Goal: Task Accomplishment & Management: Complete application form

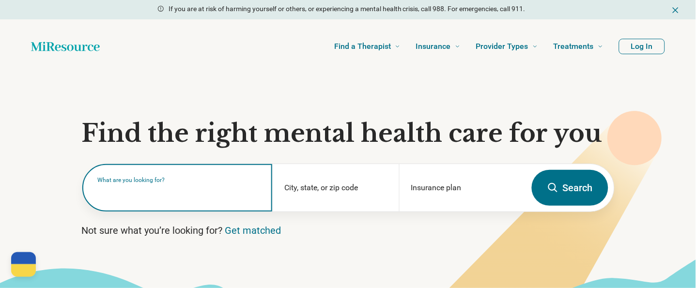
click at [181, 196] on input "text" at bounding box center [179, 193] width 163 height 12
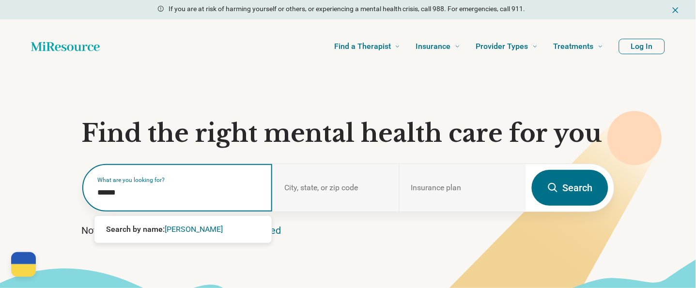
type input "*******"
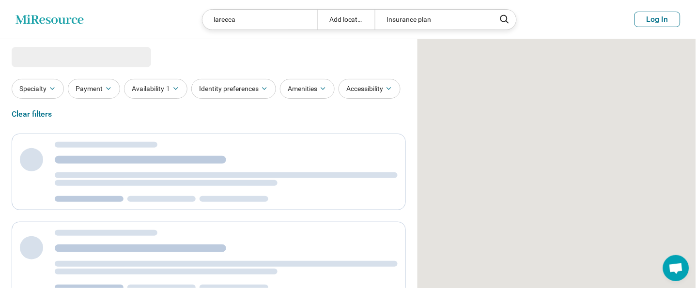
select select "***"
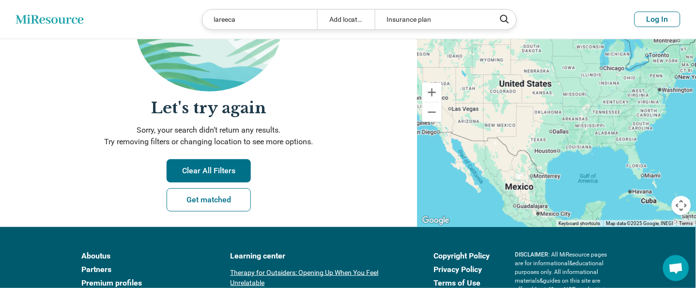
scroll to position [194, 0]
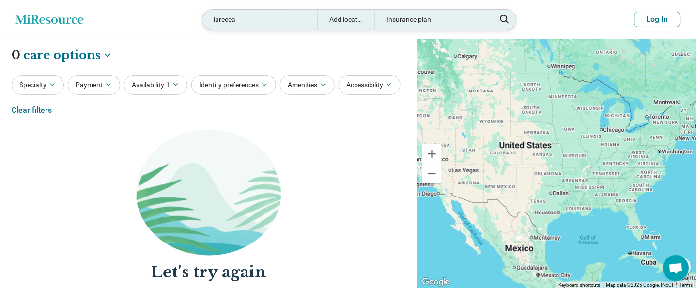
drag, startPoint x: 265, startPoint y: 17, endPoint x: 258, endPoint y: 18, distance: 7.3
click at [265, 17] on div "lareeca" at bounding box center [259, 20] width 115 height 20
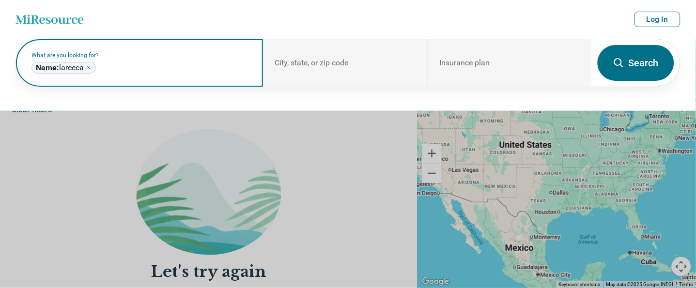
click at [90, 68] on icon "Remove" at bounding box center [89, 68] width 6 height 6
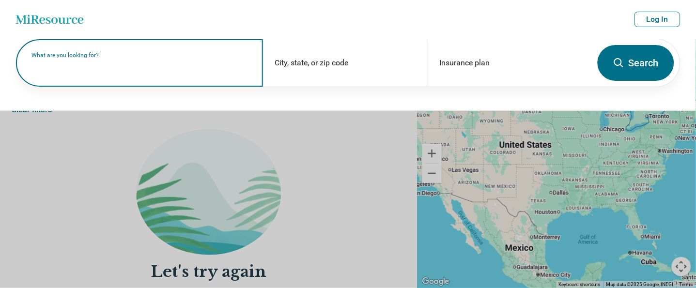
click at [93, 58] on label "What are you looking for?" at bounding box center [141, 55] width 220 height 6
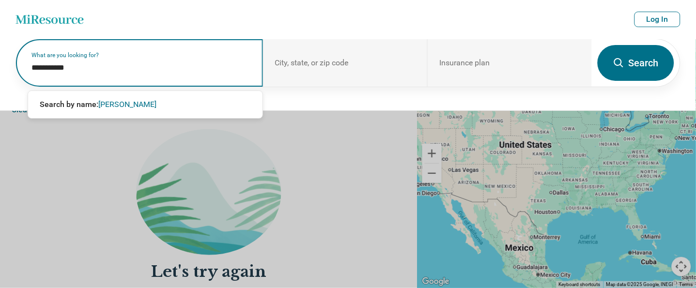
type input "**********"
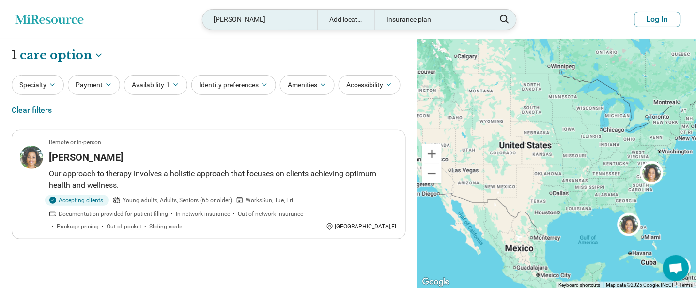
click at [268, 18] on div "[PERSON_NAME]" at bounding box center [259, 20] width 115 height 20
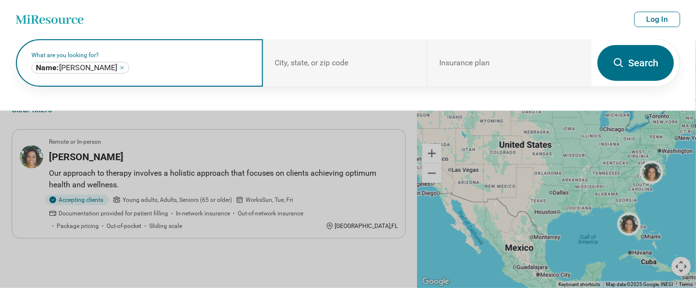
click at [119, 67] on icon "Remove" at bounding box center [122, 68] width 6 height 6
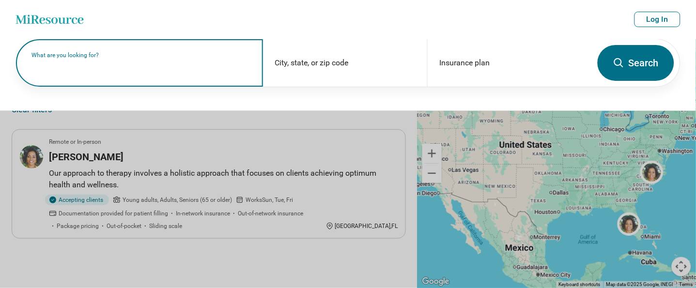
click at [48, 41] on div "What are you looking for?" at bounding box center [139, 62] width 247 height 47
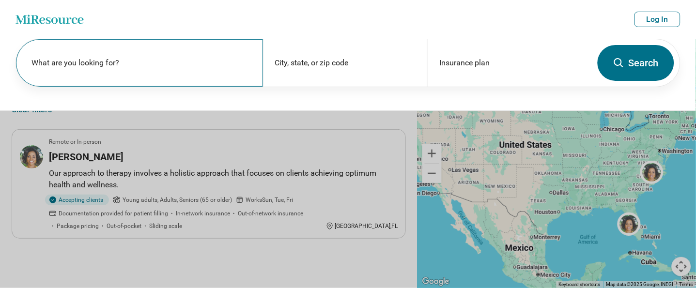
click at [89, 78] on div "What are you looking for?" at bounding box center [139, 62] width 247 height 47
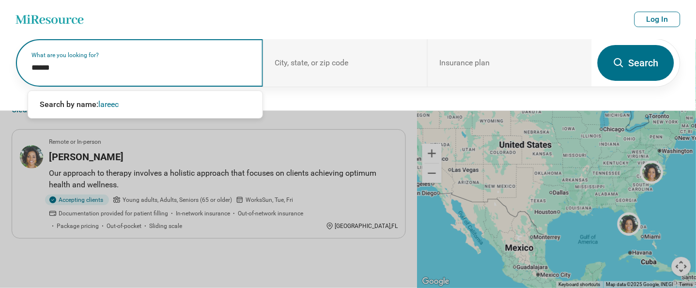
type input "*******"
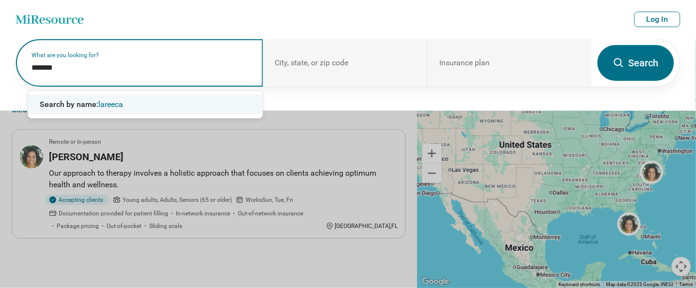
click at [96, 106] on span "Search by name:" at bounding box center [69, 104] width 59 height 9
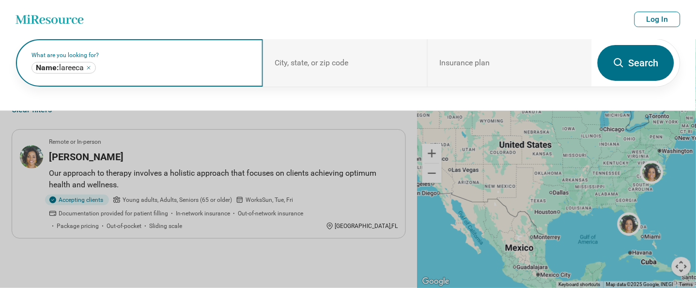
click button "Search" at bounding box center [636, 63] width 77 height 36
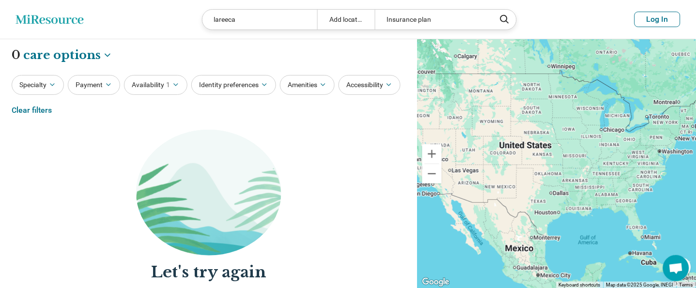
click at [656, 23] on button "Log In" at bounding box center [658, 20] width 46 height 16
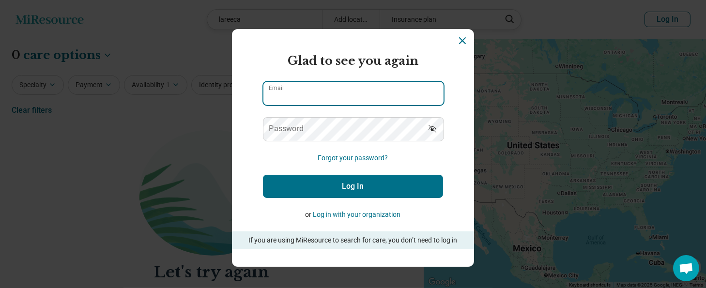
type input "**********"
click at [372, 93] on input "**********" at bounding box center [354, 93] width 180 height 23
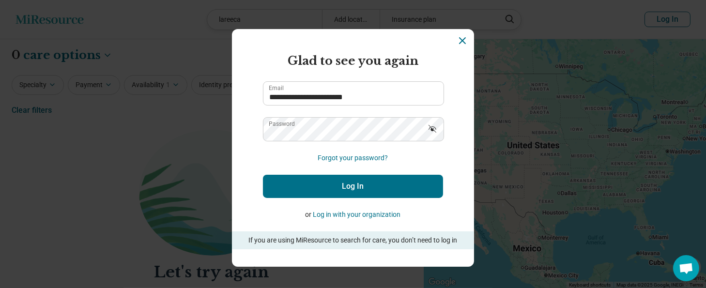
click at [293, 183] on button "Log In" at bounding box center [353, 186] width 180 height 23
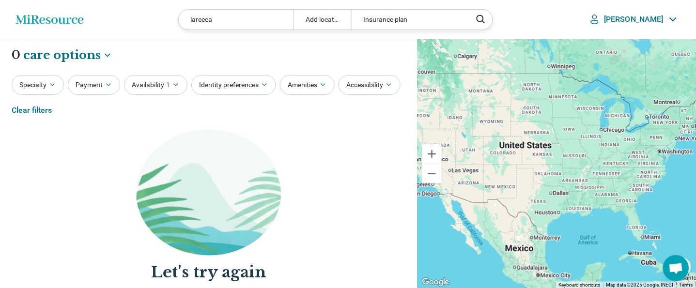
click at [652, 16] on p "[PERSON_NAME]" at bounding box center [634, 20] width 59 height 10
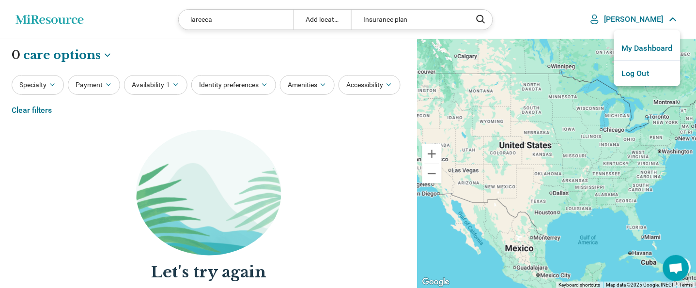
click at [653, 49] on link "My Dashboard" at bounding box center [647, 48] width 66 height 25
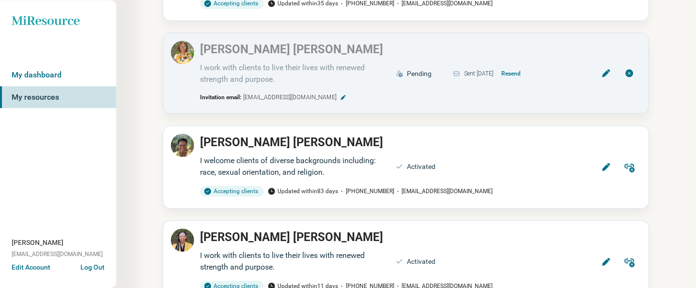
scroll to position [379, 0]
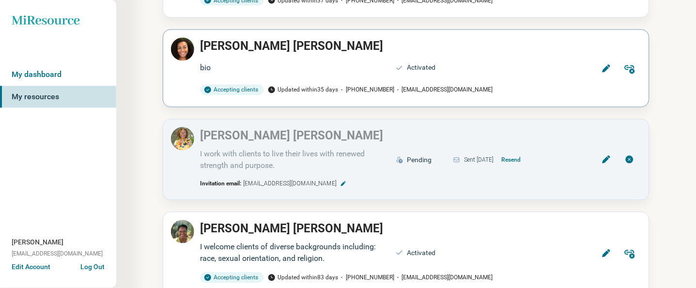
click at [605, 66] on icon at bounding box center [607, 69] width 10 height 10
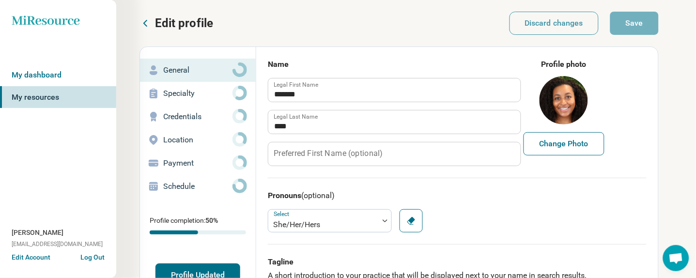
click at [144, 27] on icon at bounding box center [146, 23] width 12 height 12
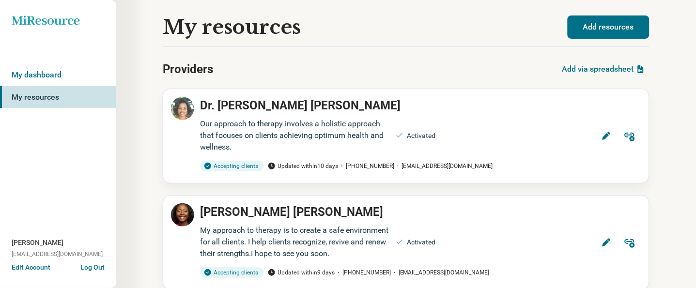
click at [613, 31] on button "Add resources" at bounding box center [609, 27] width 82 height 23
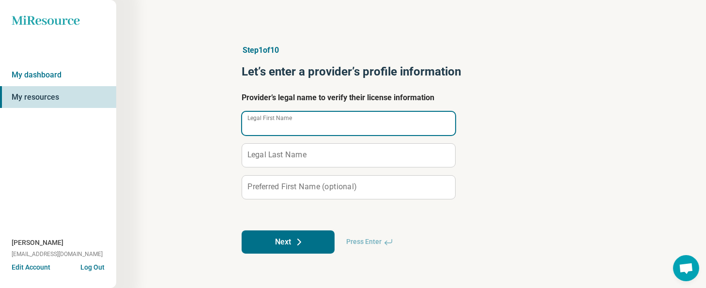
drag, startPoint x: 288, startPoint y: 112, endPoint x: 287, endPoint y: 103, distance: 9.3
click at [288, 112] on input "Legal First Name" at bounding box center [348, 123] width 213 height 23
type input "*******"
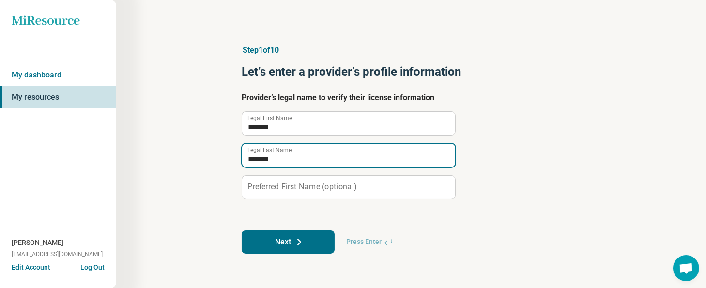
type input "*******"
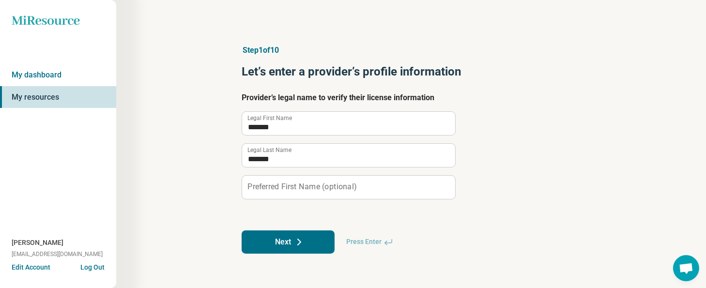
click at [287, 245] on button "Next" at bounding box center [288, 242] width 93 height 23
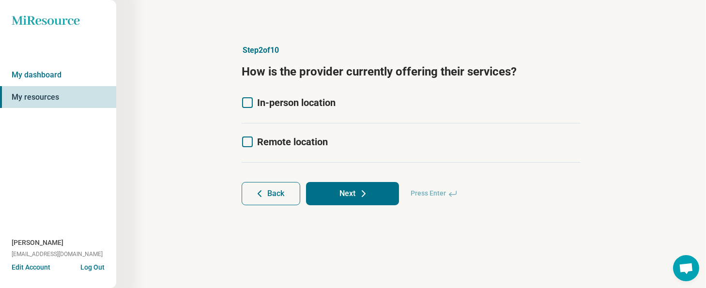
click at [288, 103] on span "In-person location" at bounding box center [296, 103] width 78 height 12
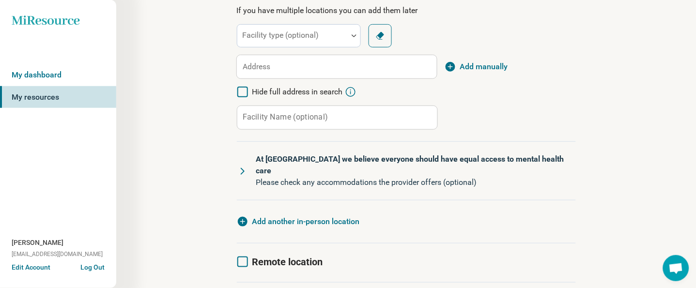
scroll to position [45, 0]
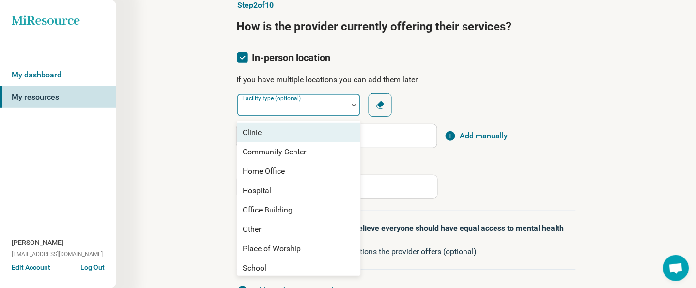
click at [332, 103] on div at bounding box center [292, 109] width 103 height 14
click at [332, 102] on div at bounding box center [292, 109] width 103 height 14
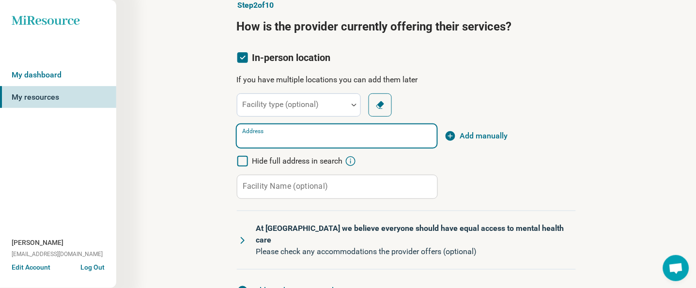
click at [337, 138] on input "Address" at bounding box center [337, 135] width 200 height 23
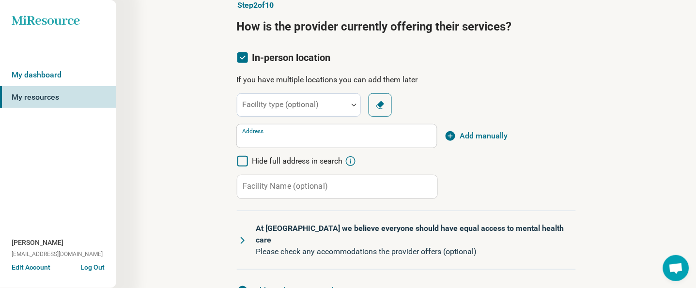
click at [369, 70] on div "In-person location If you have multiple locations you can add them later Facili…" at bounding box center [406, 182] width 339 height 262
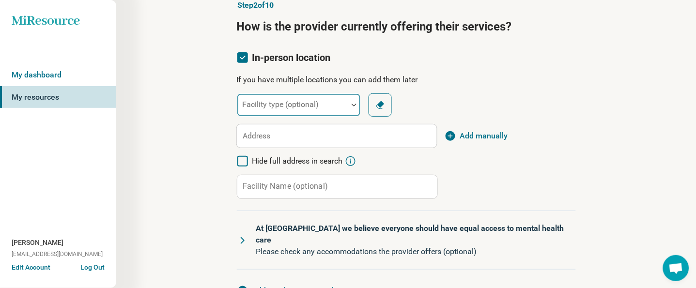
click at [346, 97] on div at bounding box center [292, 104] width 110 height 21
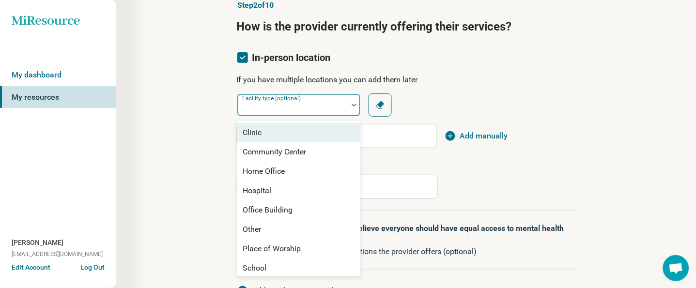
click at [346, 97] on div at bounding box center [292, 104] width 110 height 21
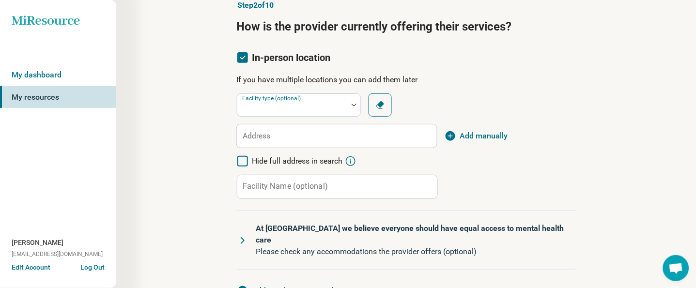
click at [188, 163] on div "Step 2 of 10 How is the provider currently offering their services? In-person l…" at bounding box center [406, 197] width 487 height 434
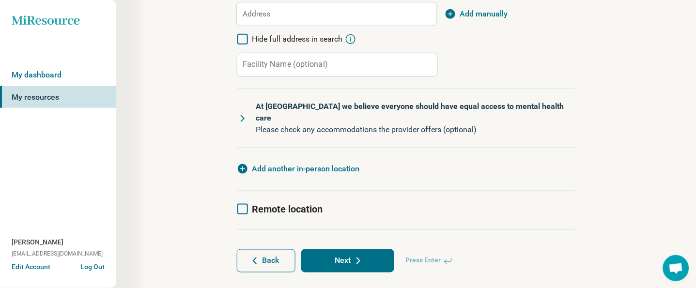
scroll to position [174, 0]
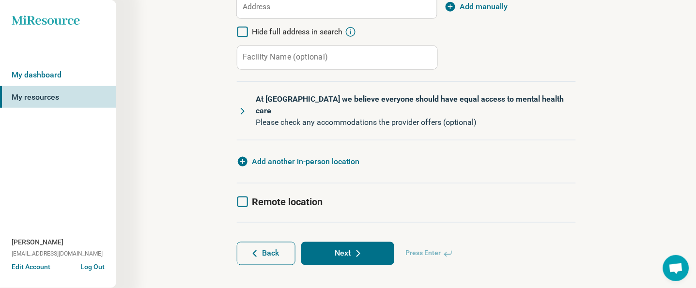
click at [259, 196] on span "Remote location" at bounding box center [287, 202] width 71 height 12
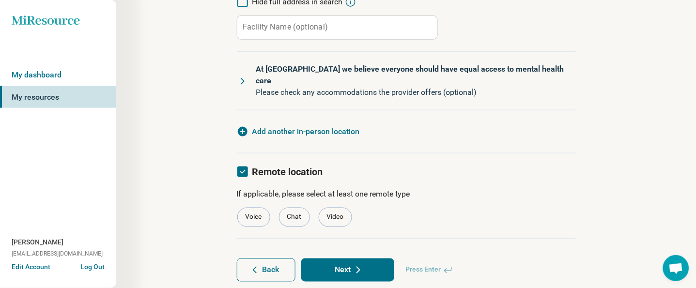
scroll to position [221, 0]
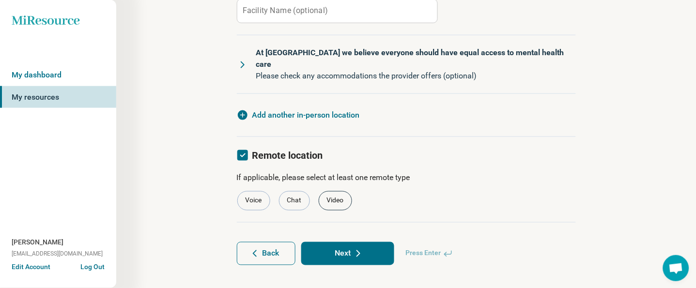
click at [338, 192] on div "Video" at bounding box center [335, 200] width 33 height 19
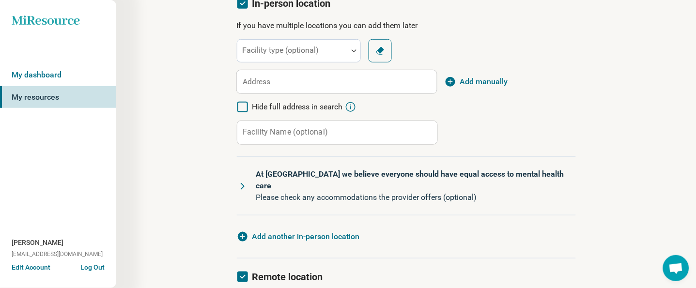
scroll to position [27, 0]
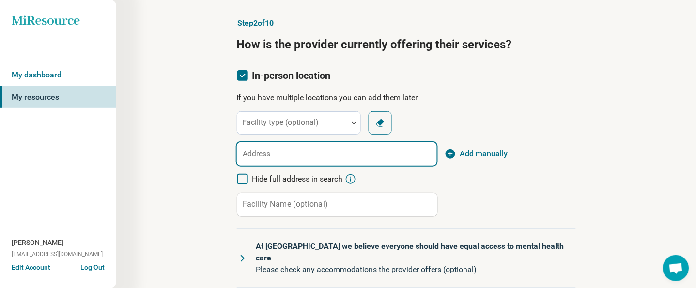
click at [386, 156] on input "Address" at bounding box center [337, 153] width 200 height 23
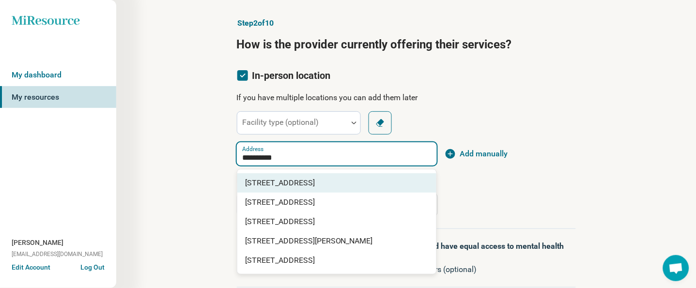
click at [419, 182] on span "[STREET_ADDRESS]" at bounding box center [338, 183] width 187 height 12
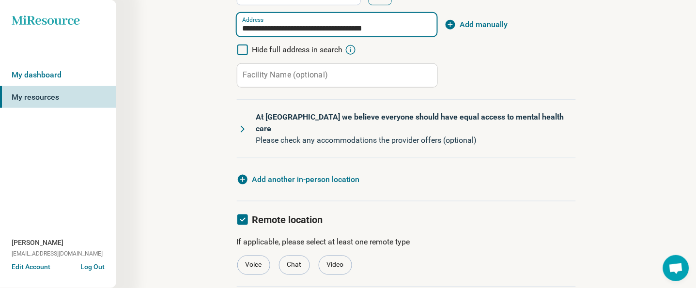
scroll to position [221, 0]
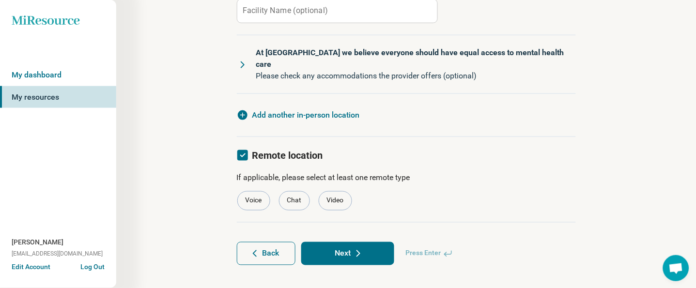
type input "**********"
click at [355, 253] on button "Next" at bounding box center [347, 253] width 93 height 23
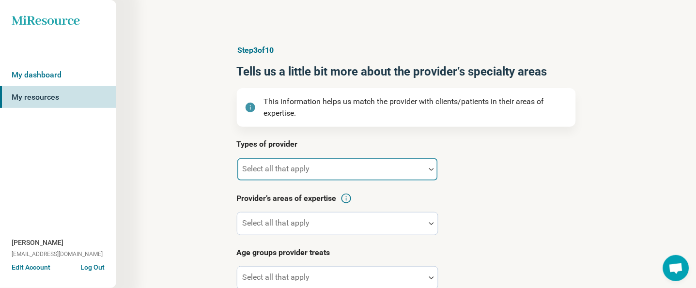
click at [362, 168] on div at bounding box center [331, 174] width 180 height 14
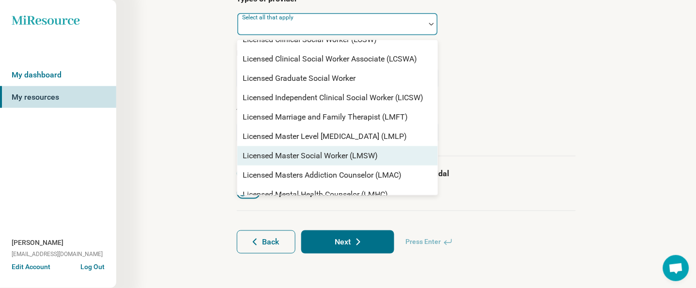
scroll to position [516, 0]
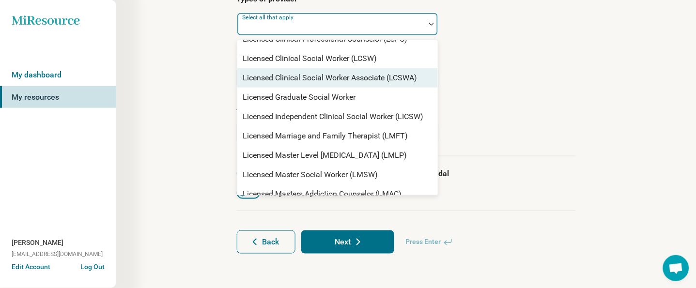
click at [365, 80] on div "Licensed Clinical Social Worker Associate (LCSWA)" at bounding box center [330, 78] width 174 height 12
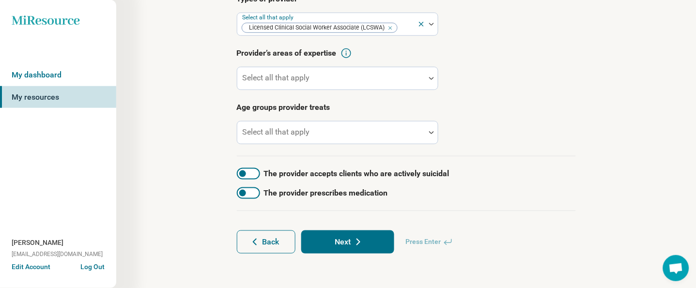
click at [536, 59] on article "Provider’s areas of expertise Select all that apply" at bounding box center [406, 68] width 339 height 43
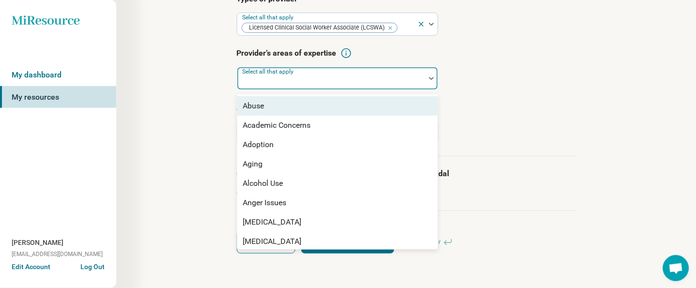
click at [354, 78] on div at bounding box center [331, 83] width 180 height 14
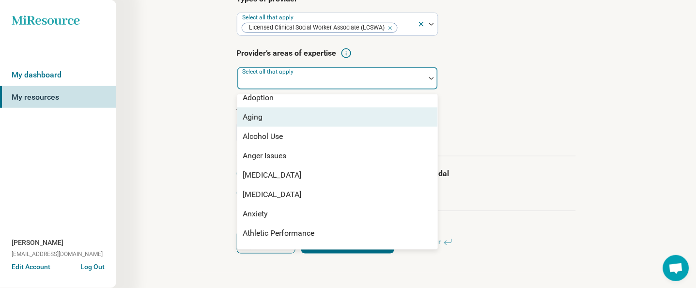
scroll to position [64, 0]
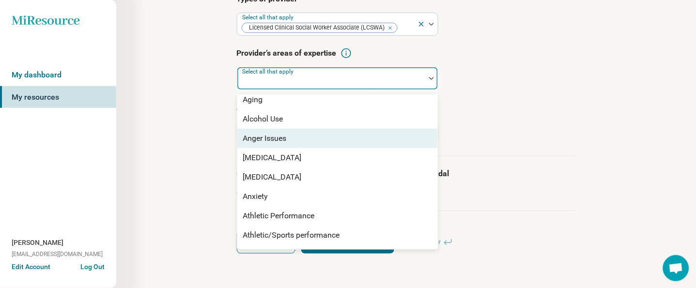
click at [297, 134] on div "Anger Issues" at bounding box center [337, 138] width 201 height 19
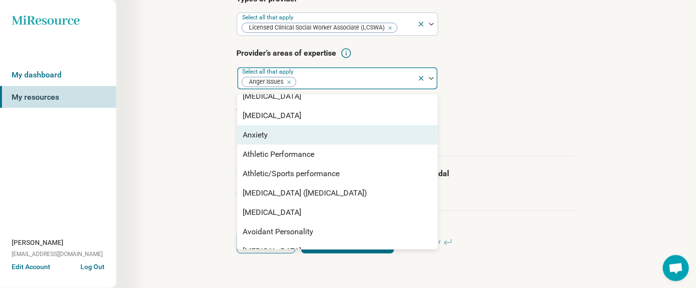
scroll to position [129, 0]
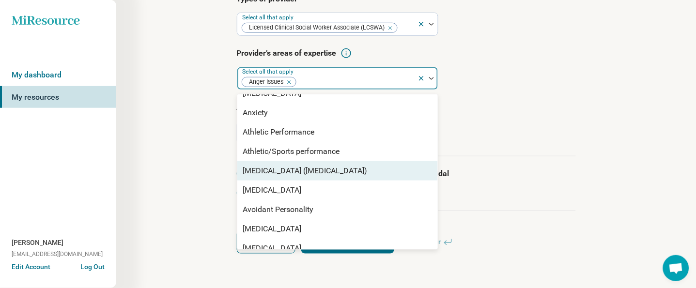
click at [310, 167] on div "[MEDICAL_DATA] ([MEDICAL_DATA])" at bounding box center [305, 171] width 124 height 12
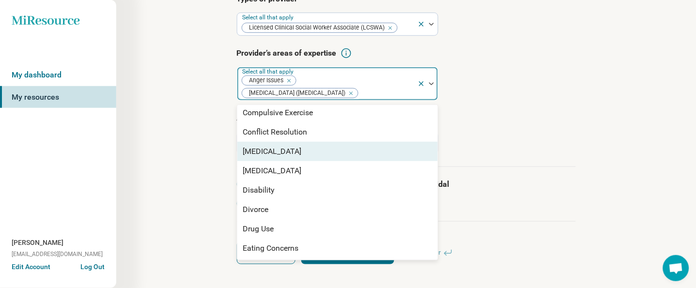
scroll to position [516, 0]
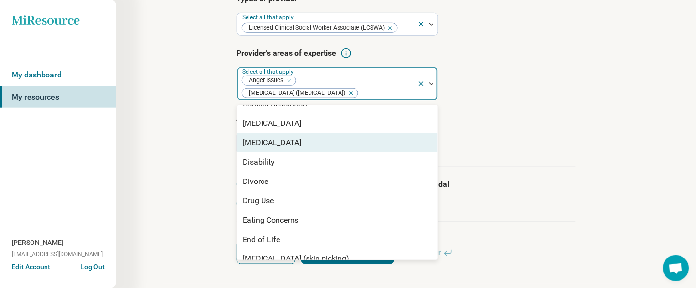
click at [288, 145] on div "[MEDICAL_DATA]" at bounding box center [337, 142] width 201 height 19
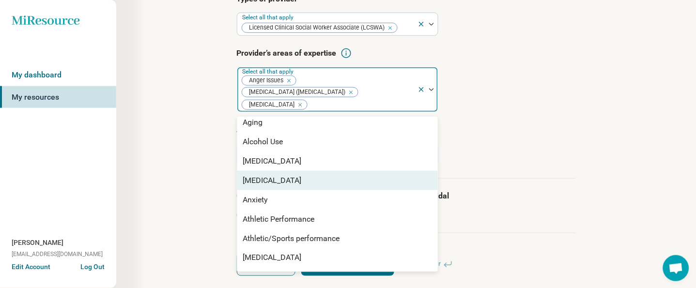
scroll to position [64, 0]
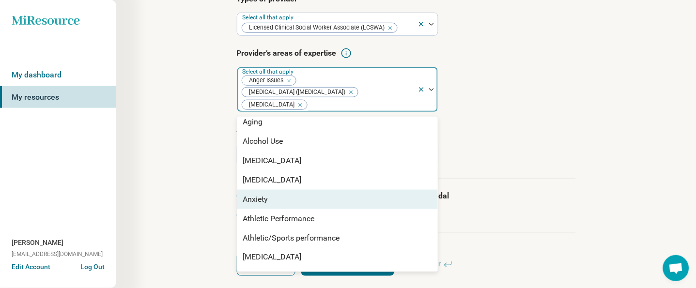
click at [268, 199] on div "Anxiety" at bounding box center [337, 199] width 201 height 19
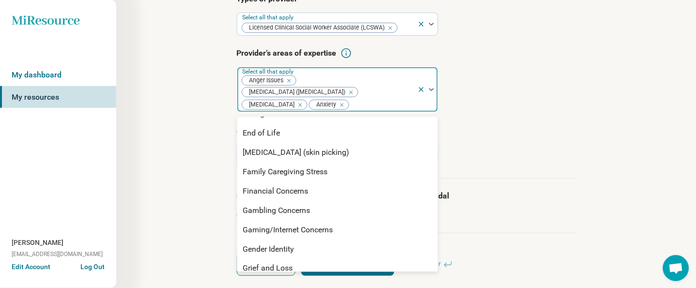
scroll to position [646, 0]
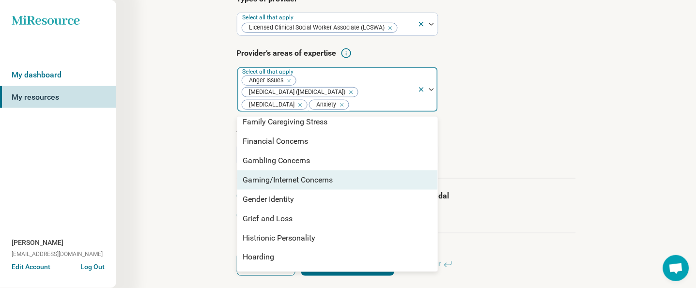
click at [319, 177] on div "Gaming/Internet Concerns" at bounding box center [288, 180] width 90 height 12
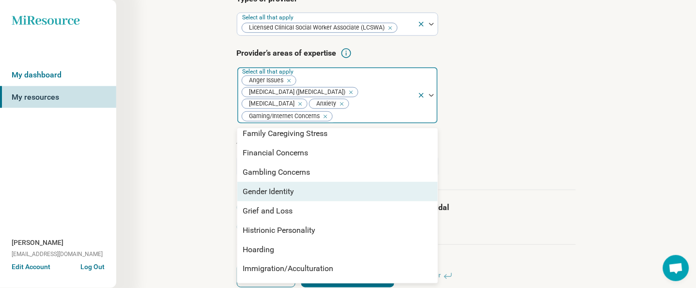
click at [305, 193] on div "Gender Identity" at bounding box center [337, 191] width 201 height 19
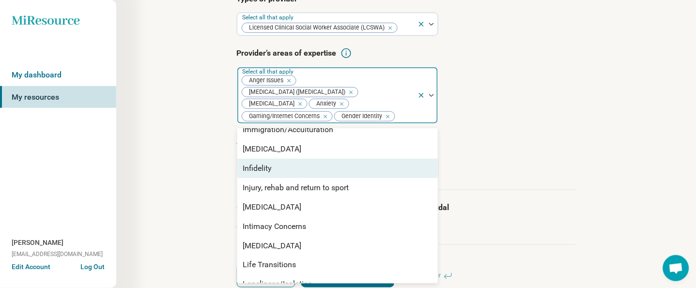
scroll to position [775, 0]
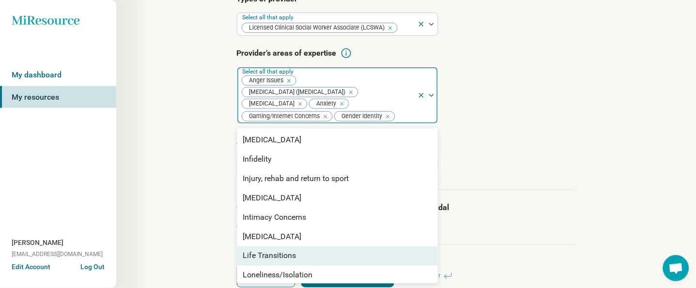
click at [289, 252] on div "Life Transitions" at bounding box center [269, 256] width 53 height 12
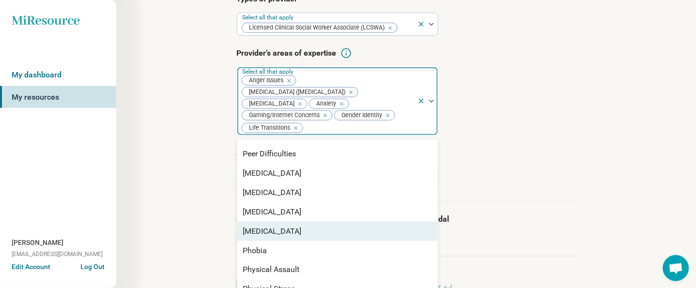
scroll to position [1098, 0]
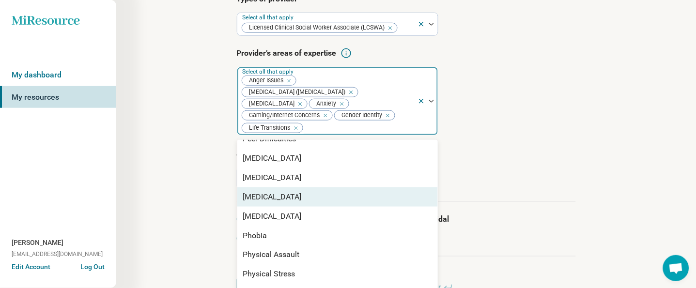
click at [288, 193] on div "[MEDICAL_DATA]" at bounding box center [272, 197] width 59 height 12
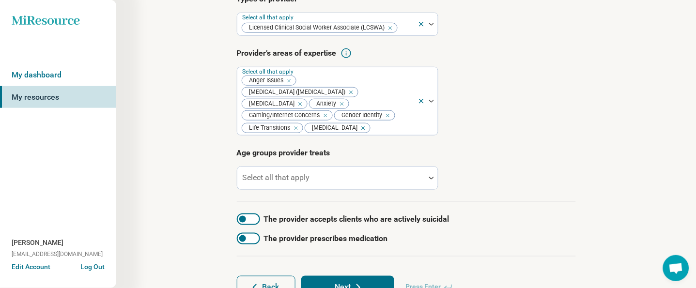
click at [471, 135] on article "Provider’s areas of expertise Select all that apply Anger Issues [MEDICAL_DATA]…" at bounding box center [406, 91] width 339 height 88
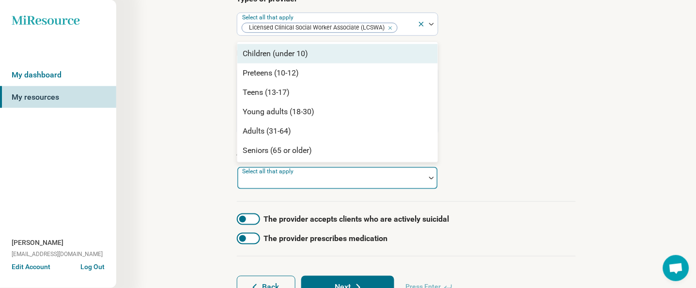
click at [297, 182] on div at bounding box center [331, 182] width 180 height 14
click at [304, 54] on div "Children (under 10)" at bounding box center [275, 54] width 65 height 12
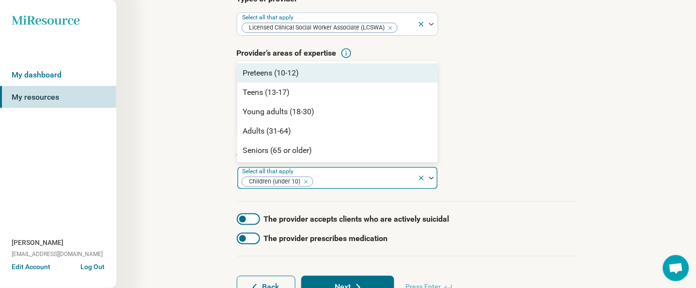
click at [287, 74] on div "Preteens (10-12)" at bounding box center [271, 73] width 56 height 12
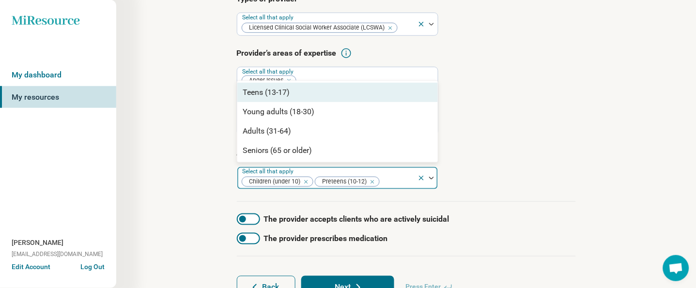
click at [291, 94] on div "Teens (13-17)" at bounding box center [337, 92] width 201 height 19
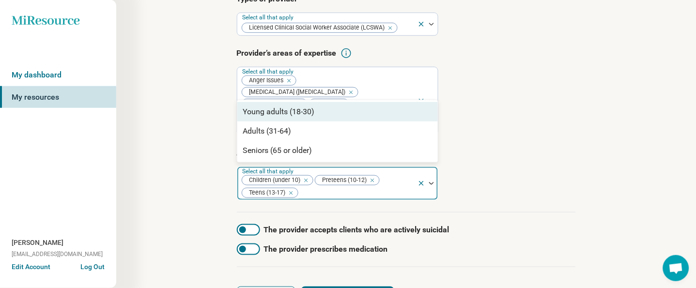
click at [295, 110] on div "Young adults (18-30)" at bounding box center [279, 112] width 72 height 12
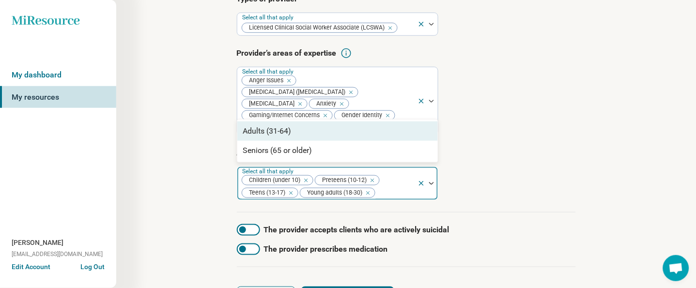
click at [291, 132] on div "Adults (31-64)" at bounding box center [267, 131] width 48 height 12
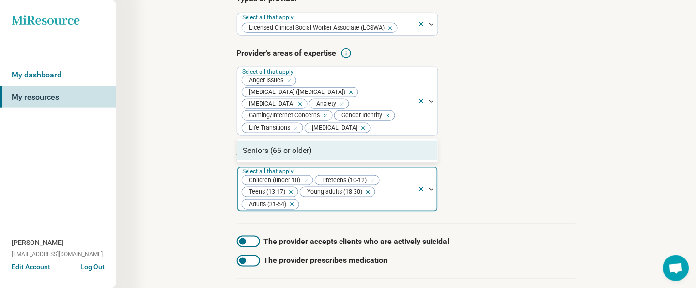
click at [308, 152] on div "Seniors (65 or older)" at bounding box center [277, 151] width 69 height 12
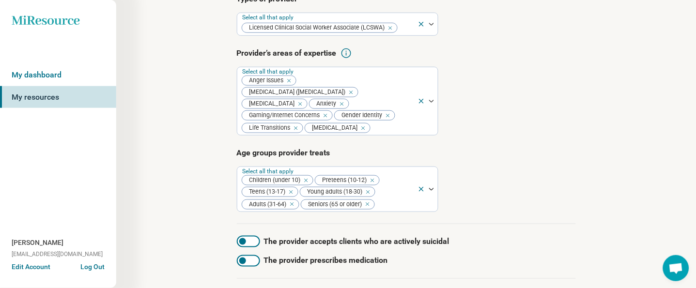
click at [169, 211] on div "Step 3 of 10 Tells us a little bit more about the provider’s specialty areas Th…" at bounding box center [406, 110] width 487 height 461
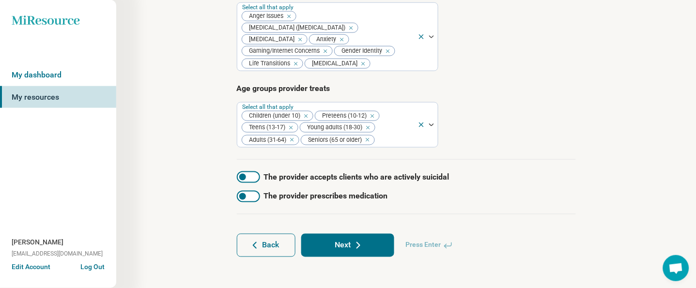
scroll to position [213, 0]
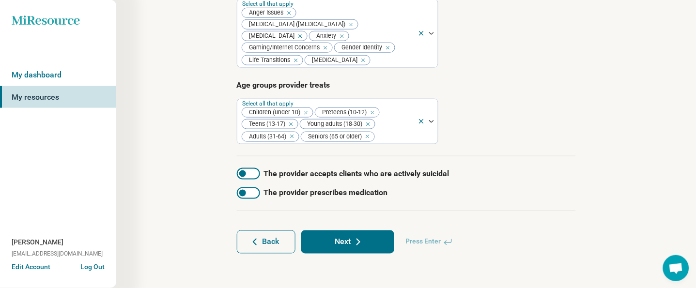
click at [371, 250] on button "Next" at bounding box center [347, 242] width 93 height 23
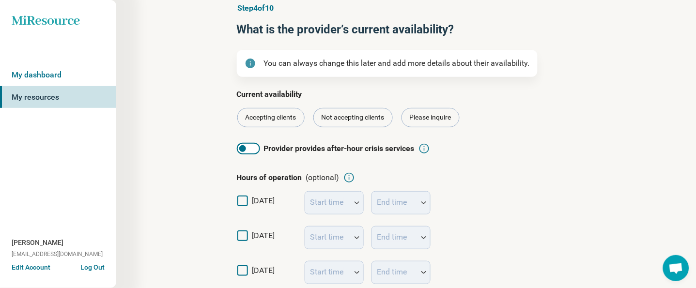
scroll to position [64, 0]
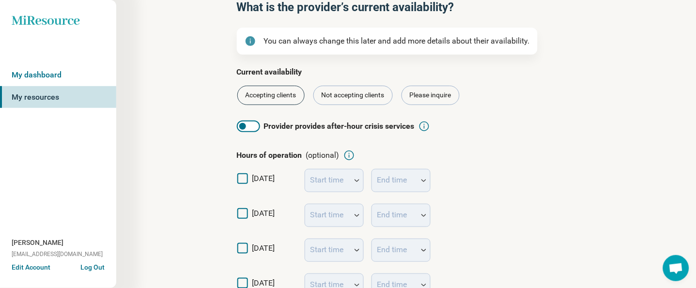
click at [247, 95] on div "Accepting clients" at bounding box center [270, 95] width 67 height 19
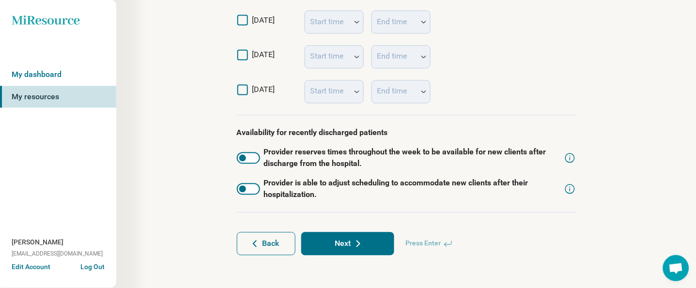
scroll to position [365, 0]
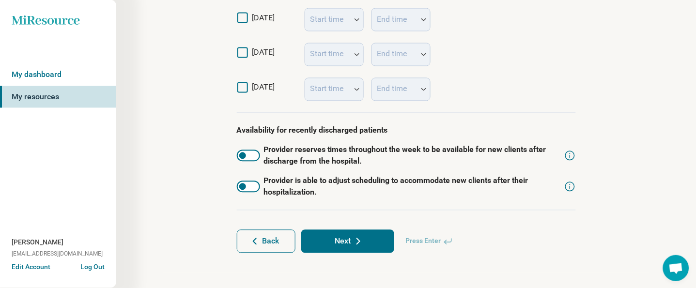
click at [334, 250] on button "Next" at bounding box center [347, 241] width 93 height 23
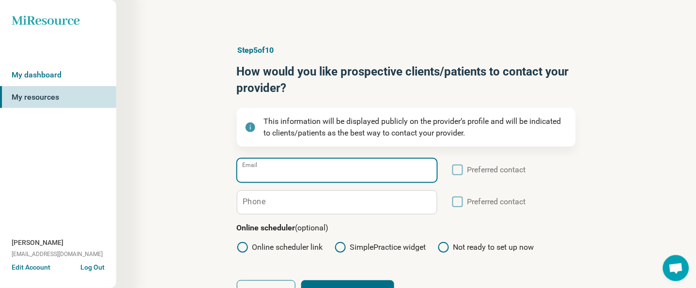
click at [343, 172] on input "Email" at bounding box center [337, 170] width 200 height 23
click at [302, 171] on input "Email" at bounding box center [337, 170] width 200 height 23
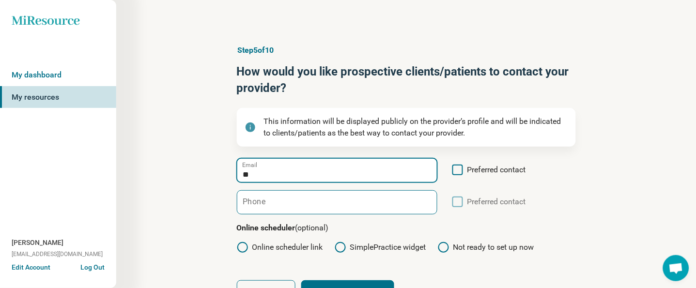
type input "**********"
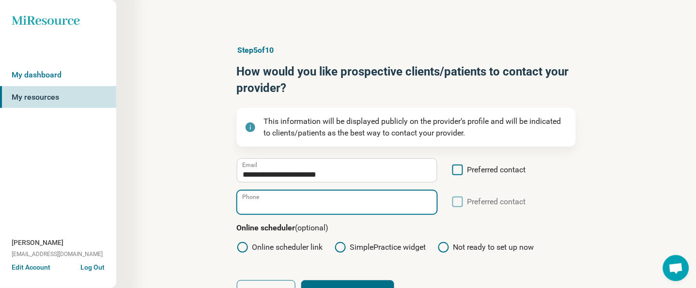
click at [318, 213] on input "Phone" at bounding box center [337, 202] width 200 height 23
type input "**********"
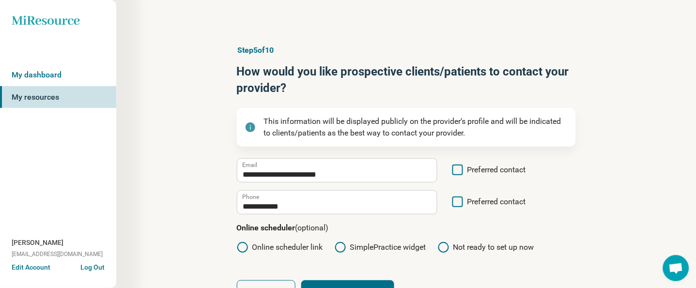
click at [456, 169] on icon at bounding box center [457, 170] width 11 height 11
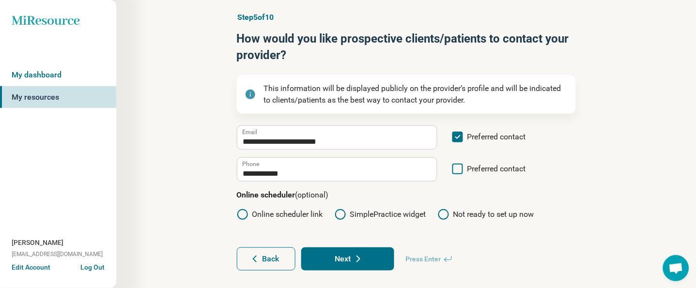
scroll to position [50, 0]
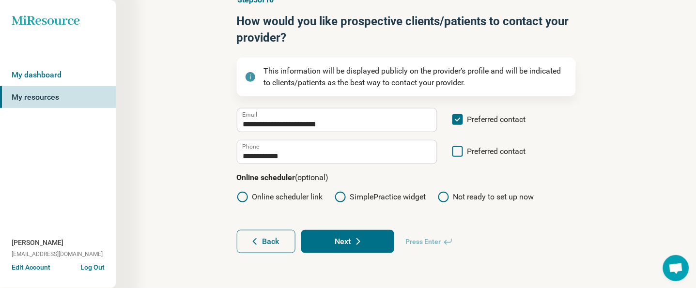
click at [257, 194] on label "Online scheduler link" at bounding box center [280, 197] width 86 height 12
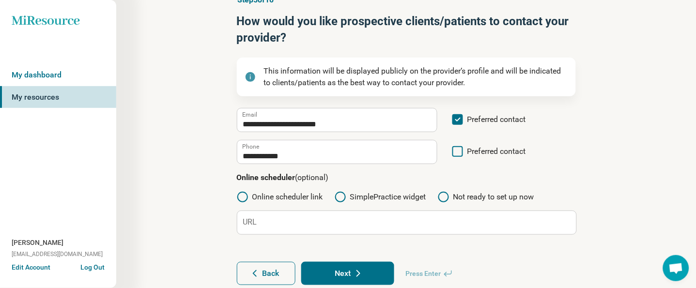
click at [367, 199] on label "SimplePractice widget" at bounding box center [381, 197] width 92 height 12
type textarea "*"
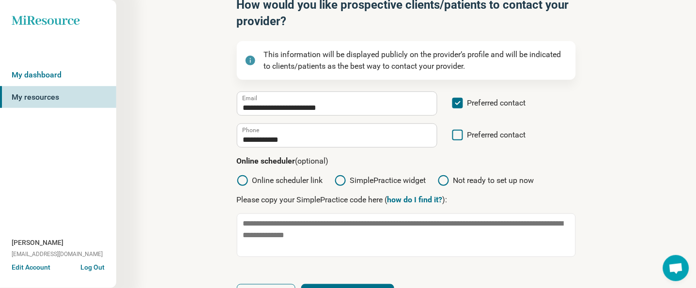
scroll to position [121, 0]
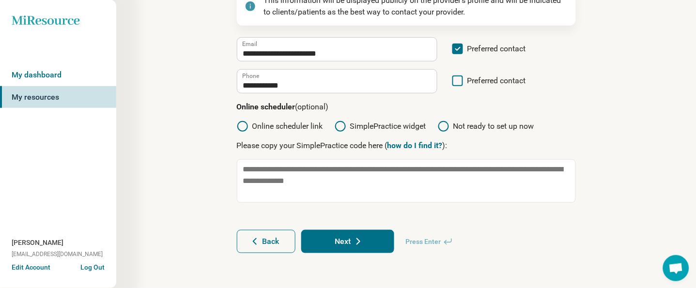
click at [300, 126] on label "Online scheduler link" at bounding box center [280, 127] width 86 height 12
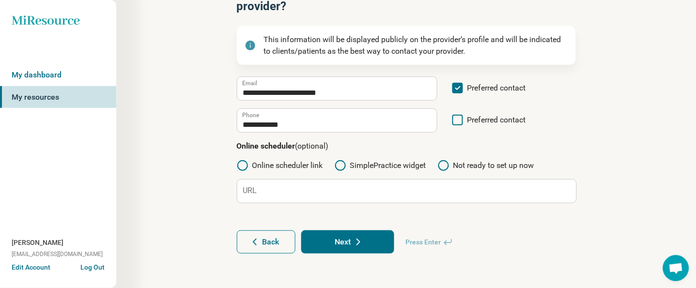
click at [271, 204] on form "**********" at bounding box center [406, 165] width 339 height 177
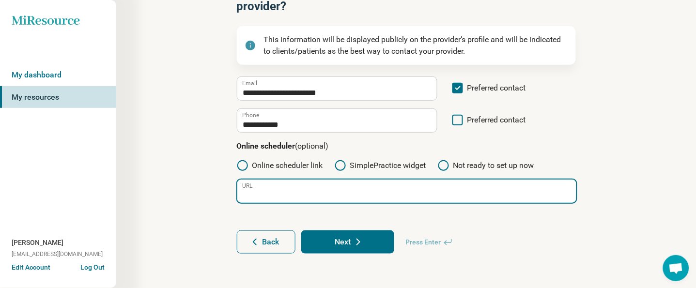
click at [262, 192] on input "URL" at bounding box center [406, 191] width 339 height 23
paste input "**********"
type input "**********"
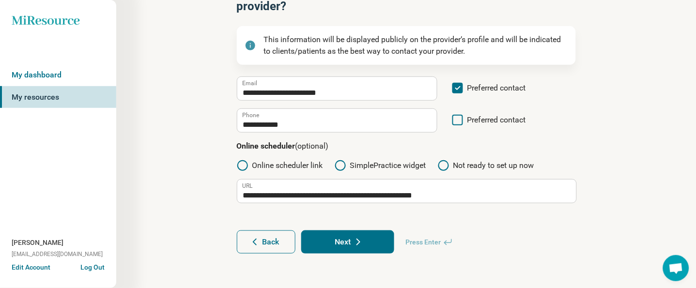
click at [342, 244] on button "Next" at bounding box center [347, 242] width 93 height 23
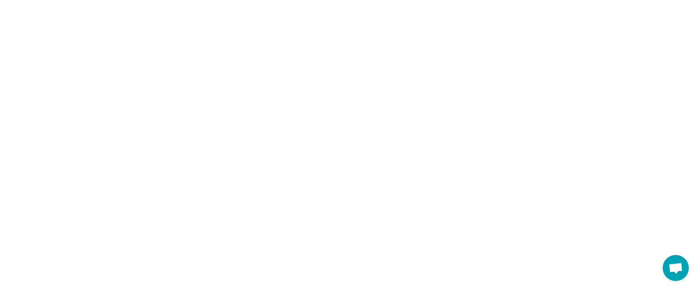
scroll to position [0, 0]
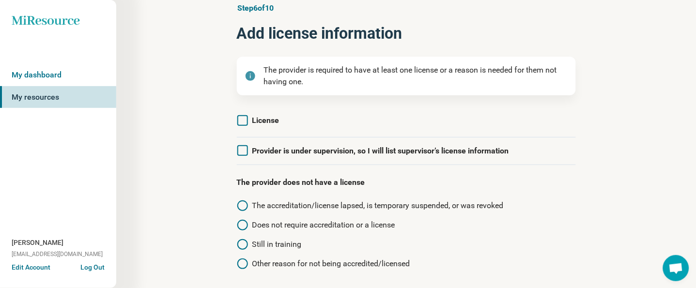
scroll to position [64, 0]
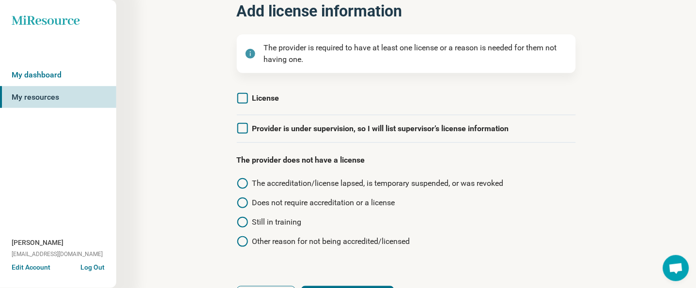
click at [246, 131] on icon at bounding box center [242, 128] width 11 height 11
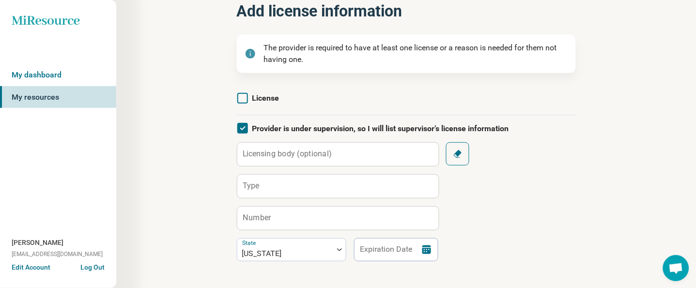
scroll to position [4, 0]
click at [261, 153] on label "Licensing body (optional)" at bounding box center [287, 154] width 89 height 8
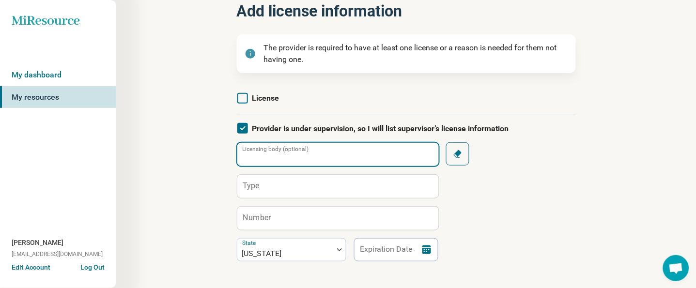
click at [261, 153] on input "Licensing body (optional)" at bounding box center [338, 154] width 202 height 23
type input "*"
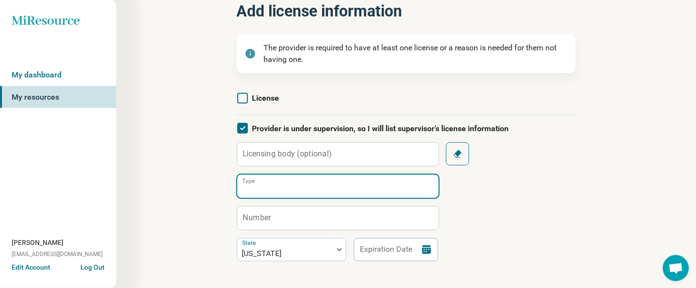
click at [261, 191] on input "Type" at bounding box center [338, 186] width 202 height 23
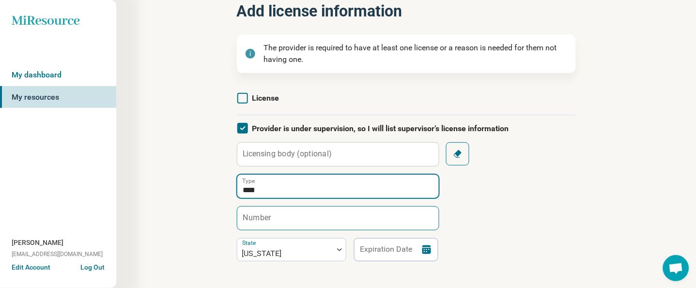
type input "****"
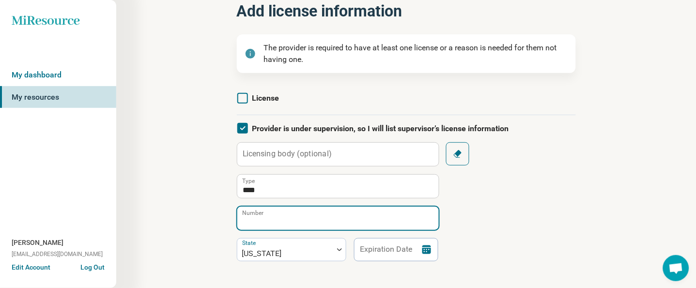
click at [267, 224] on input "Number" at bounding box center [338, 218] width 202 height 23
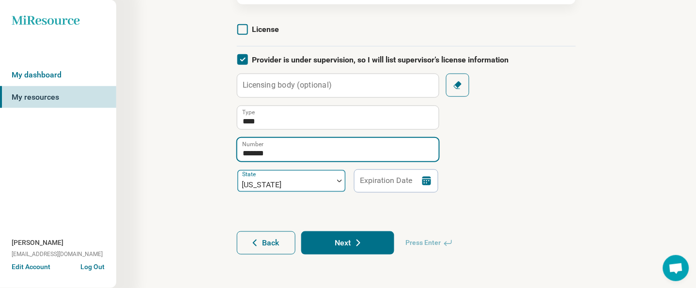
scroll to position [134, 0]
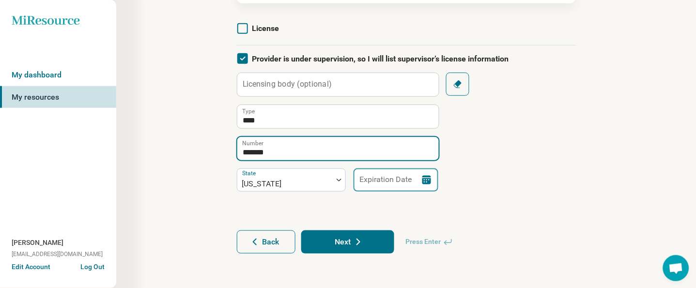
type input "*******"
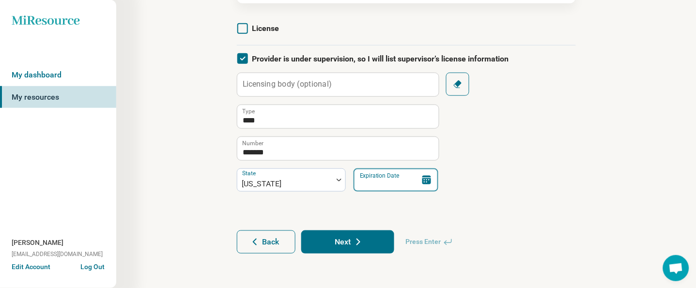
click at [364, 180] on input "Expiration Date" at bounding box center [396, 180] width 85 height 23
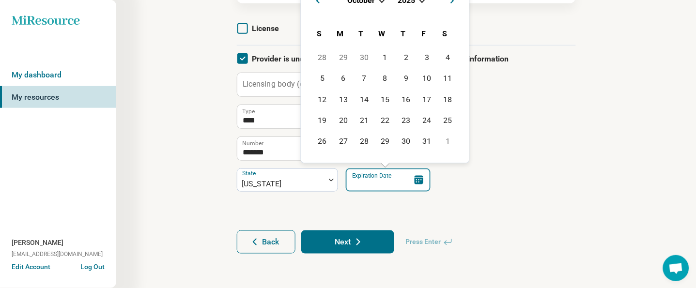
type input "**********"
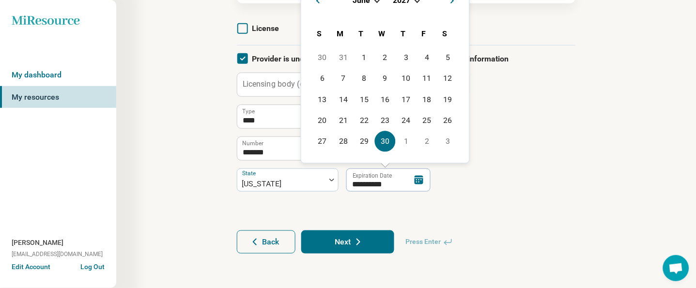
click at [363, 245] on icon at bounding box center [359, 242] width 12 height 12
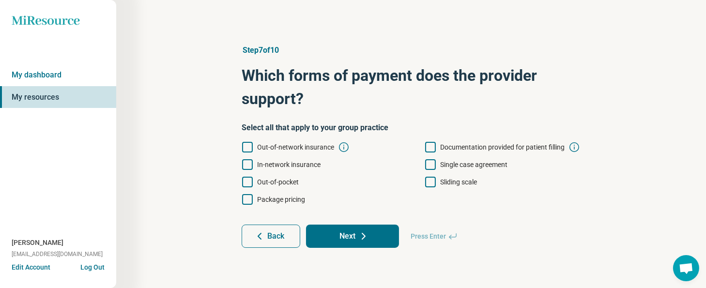
click at [292, 147] on span "Out-of-network insurance" at bounding box center [295, 147] width 77 height 8
click at [251, 163] on icon at bounding box center [247, 164] width 11 height 11
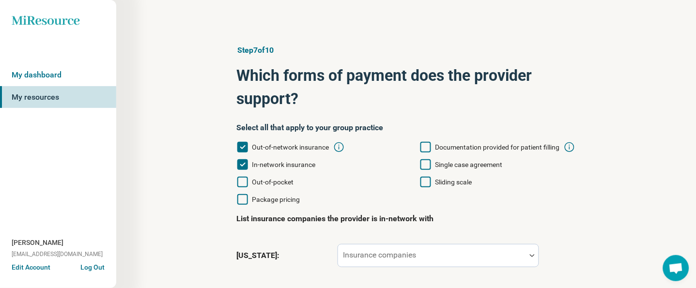
click at [246, 179] on icon at bounding box center [242, 182] width 11 height 11
click at [431, 165] on label "Single case agreement" at bounding box center [461, 165] width 83 height 12
click at [426, 182] on icon at bounding box center [425, 182] width 11 height 11
click at [250, 199] on label "Package pricing" at bounding box center [268, 200] width 63 height 12
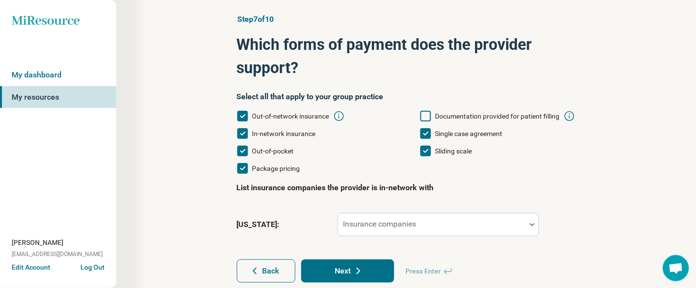
scroll to position [60, 0]
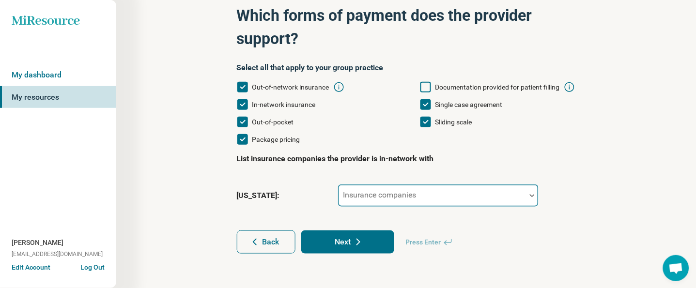
click at [404, 202] on div at bounding box center [432, 200] width 180 height 14
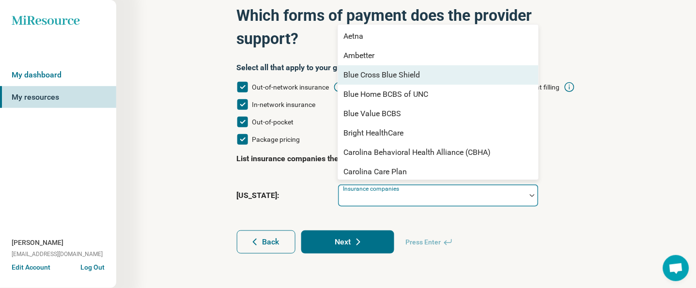
click at [396, 69] on div "Blue Cross Blue Shield" at bounding box center [382, 75] width 77 height 12
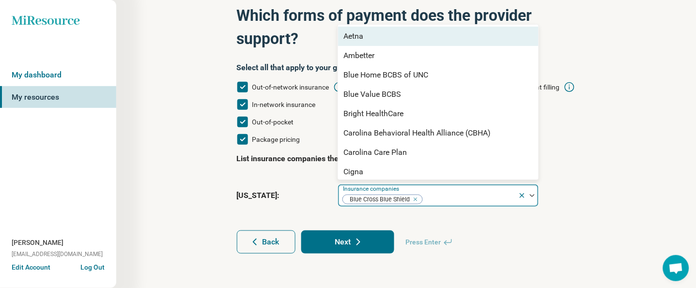
click at [383, 35] on div "Aetna" at bounding box center [438, 36] width 201 height 19
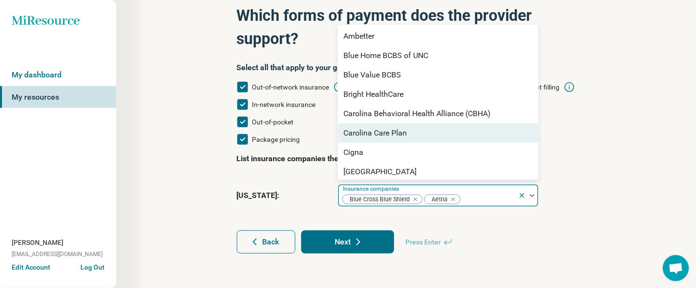
scroll to position [64, 0]
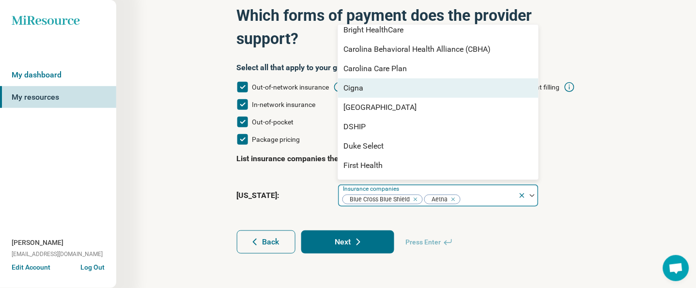
click at [360, 87] on div "Cigna" at bounding box center [354, 88] width 20 height 12
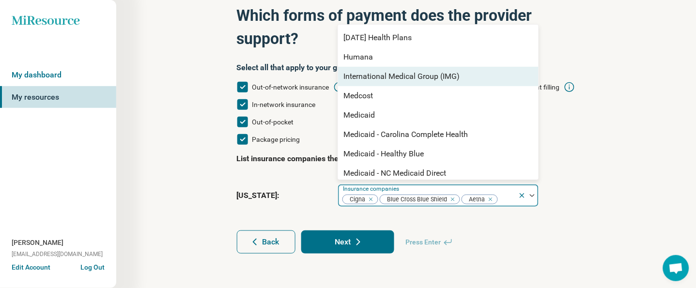
scroll to position [194, 0]
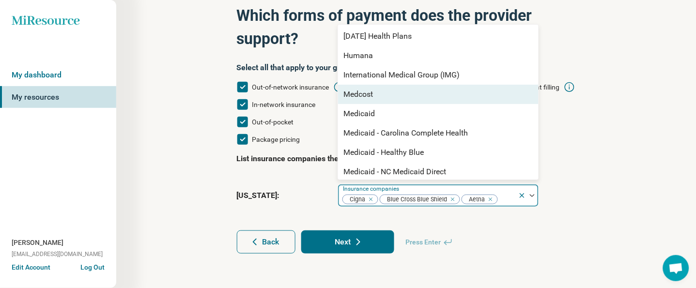
click at [358, 96] on div "Medcost" at bounding box center [359, 95] width 30 height 12
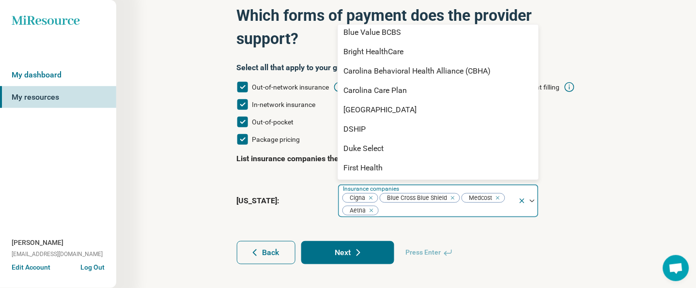
scroll to position [0, 0]
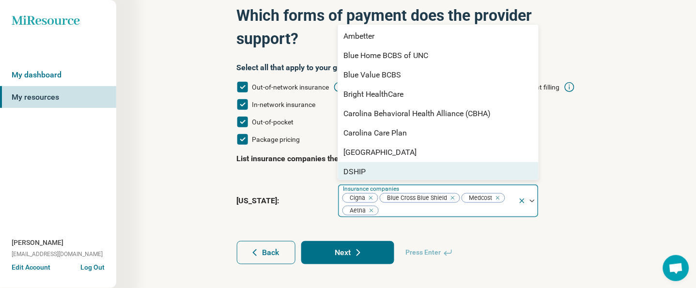
click at [392, 203] on div "Blue Cross Blue Shield" at bounding box center [420, 198] width 82 height 12
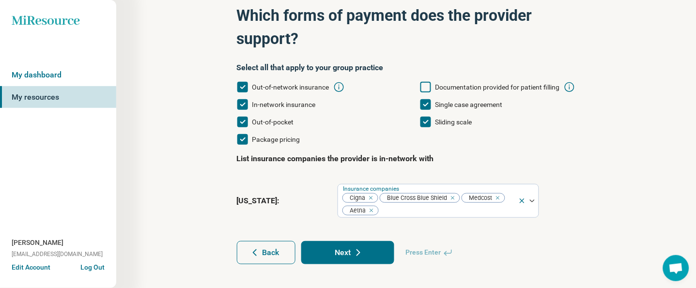
click at [353, 256] on icon at bounding box center [359, 253] width 12 height 12
type textarea "*"
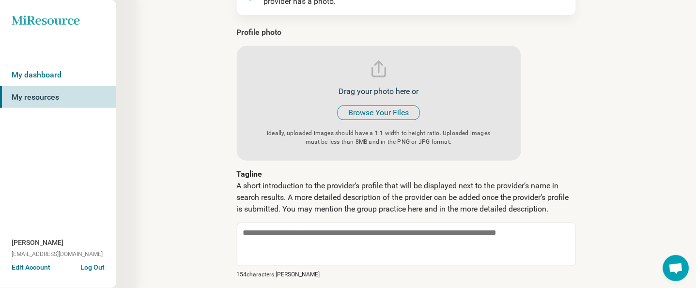
scroll to position [129, 0]
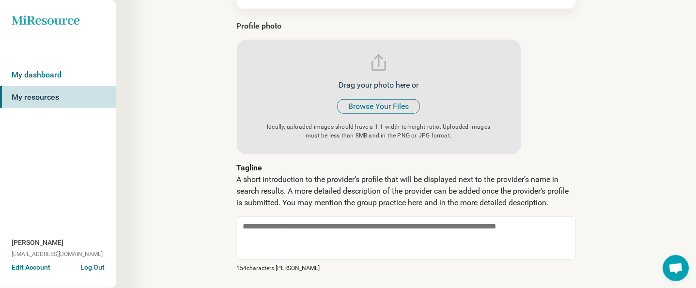
click at [370, 103] on input "file" at bounding box center [379, 87] width 284 height 134
type input "**********"
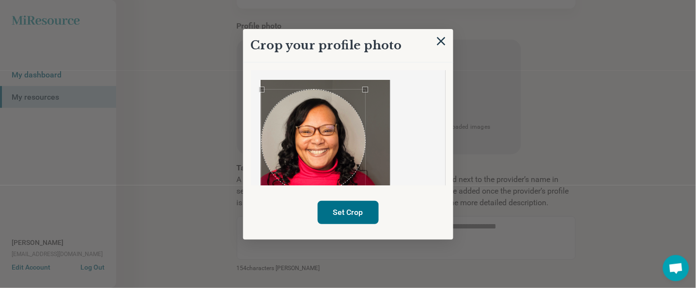
click at [337, 165] on div "Use the arrow keys to move the crop selection area" at bounding box center [314, 142] width 104 height 104
click at [345, 219] on button "Set Crop" at bounding box center [348, 212] width 61 height 23
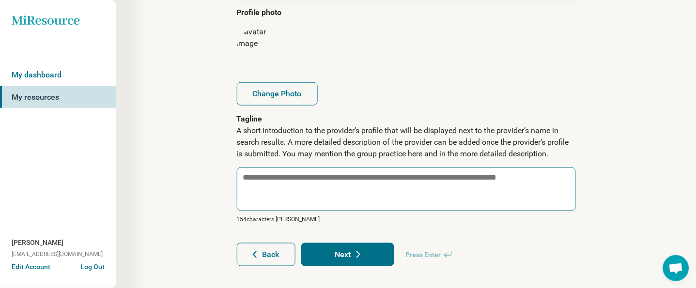
scroll to position [155, 0]
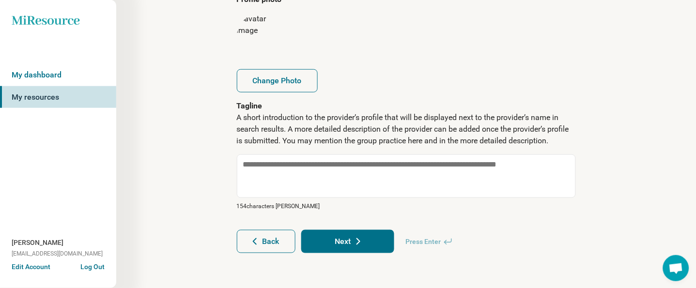
click at [341, 243] on button "Next" at bounding box center [347, 241] width 93 height 23
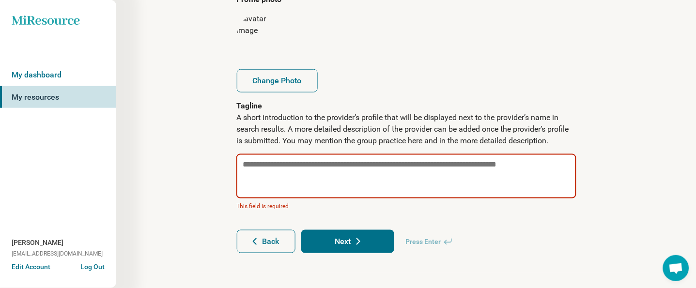
click at [309, 167] on textarea at bounding box center [406, 176] width 340 height 45
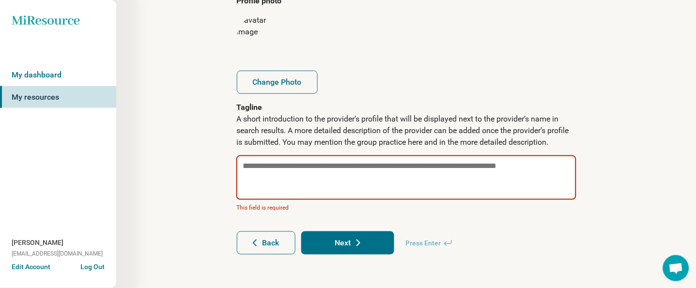
type textarea "*"
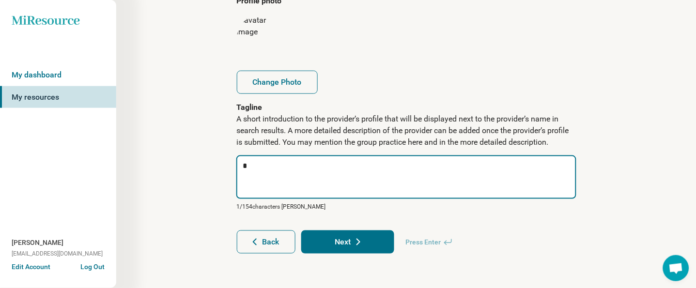
type textarea "*"
type textarea "**"
type textarea "*"
type textarea "***"
type textarea "*"
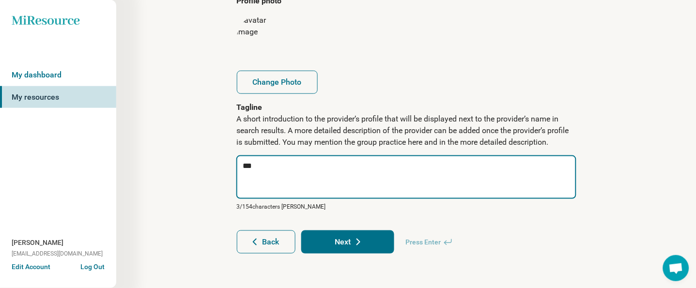
type textarea "****"
type textarea "*"
type textarea "*****"
type textarea "*"
type textarea "******"
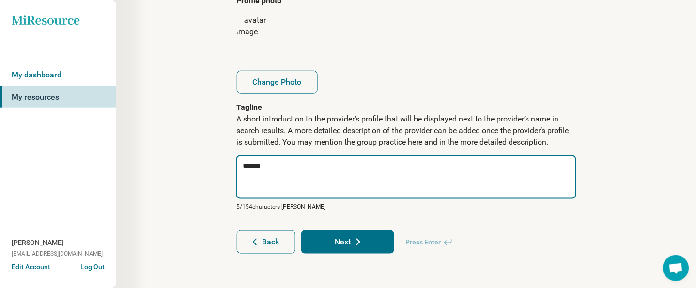
type textarea "*"
type textarea "*******"
type textarea "*"
type textarea "********"
type textarea "*"
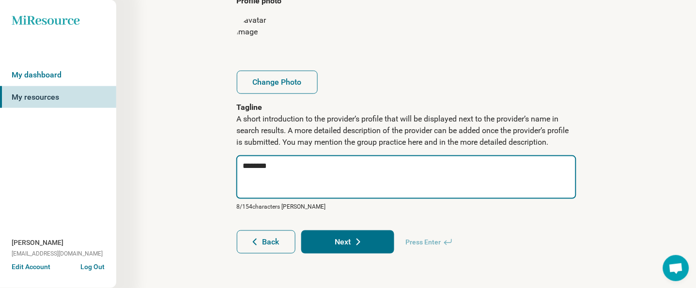
type textarea "********"
type textarea "*"
type textarea "**********"
type textarea "*"
type textarea "**********"
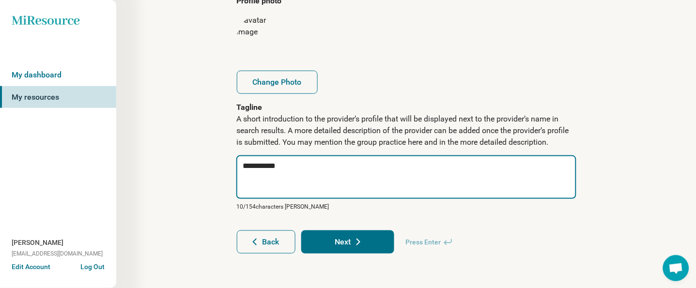
type textarea "*"
type textarea "**********"
type textarea "*"
type textarea "**********"
click at [280, 160] on textarea "**********" at bounding box center [406, 177] width 340 height 44
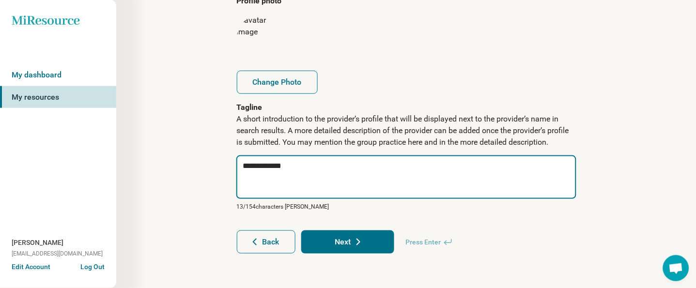
type textarea "*"
type textarea "**********"
type textarea "*"
type textarea "**********"
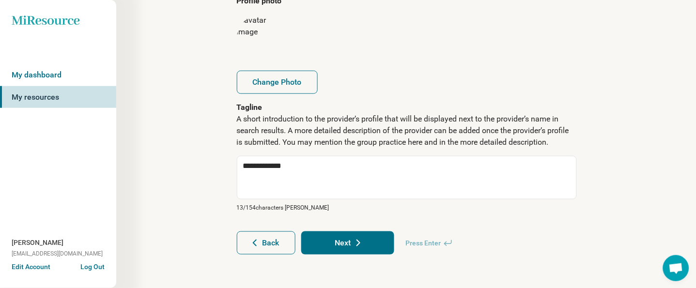
click at [361, 243] on icon at bounding box center [359, 243] width 12 height 12
type textarea "*"
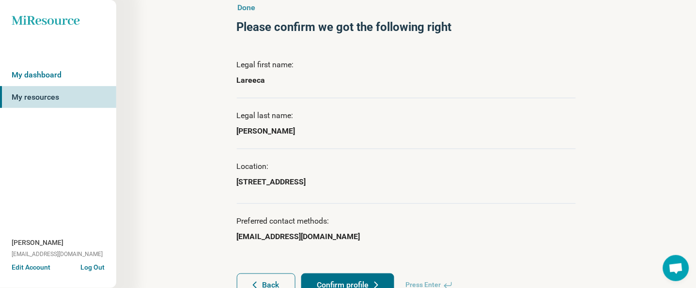
scroll to position [86, 0]
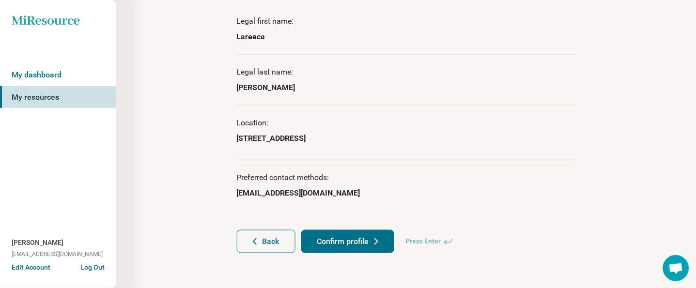
click at [338, 259] on div "Done Please confirm we got the following right Legal first name: Lareeca Legal …" at bounding box center [406, 106] width 370 height 334
click at [339, 243] on button "Confirm profile" at bounding box center [347, 241] width 93 height 23
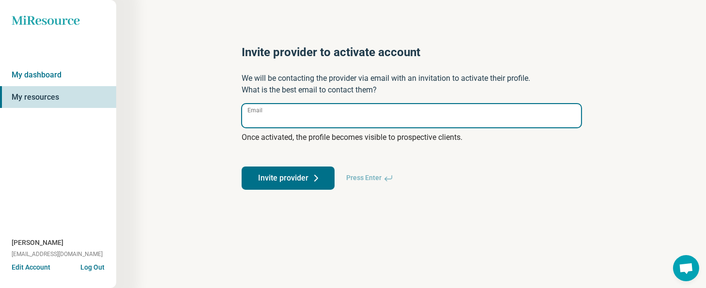
click at [290, 110] on input "Email" at bounding box center [411, 115] width 339 height 23
type input "**********"
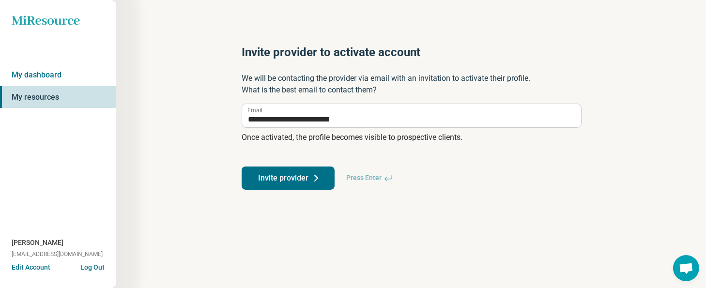
click at [282, 179] on button "Invite provider" at bounding box center [288, 178] width 93 height 23
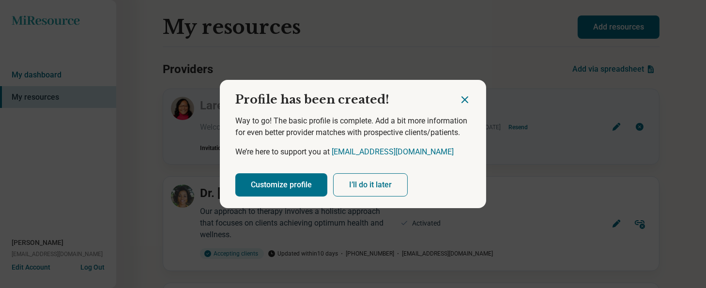
click at [374, 178] on button "I’ll do it later" at bounding box center [370, 184] width 75 height 23
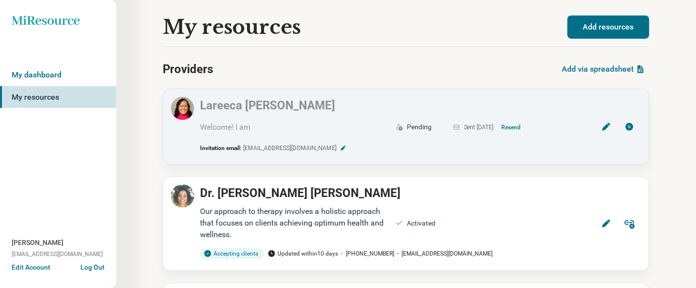
click at [615, 17] on button "Add resources" at bounding box center [609, 27] width 82 height 23
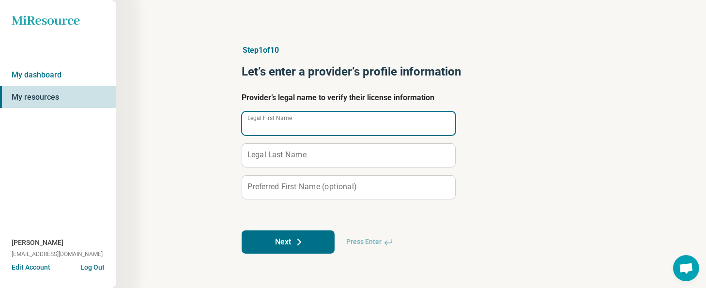
click at [266, 132] on input "Legal First Name" at bounding box center [348, 123] width 213 height 23
type input "*****"
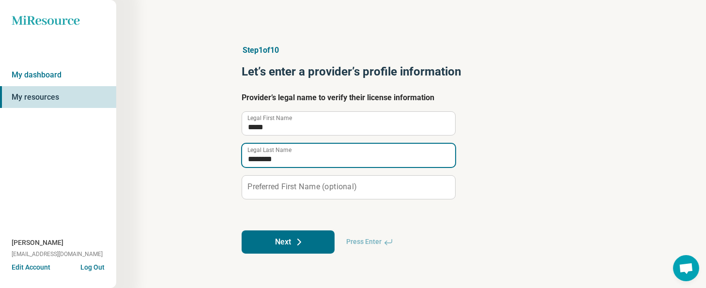
type input "********"
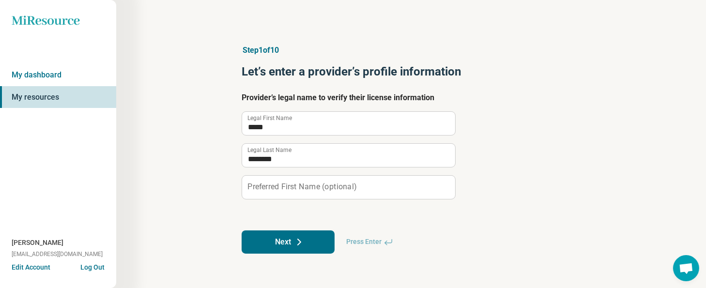
click at [273, 234] on button "Next" at bounding box center [288, 242] width 93 height 23
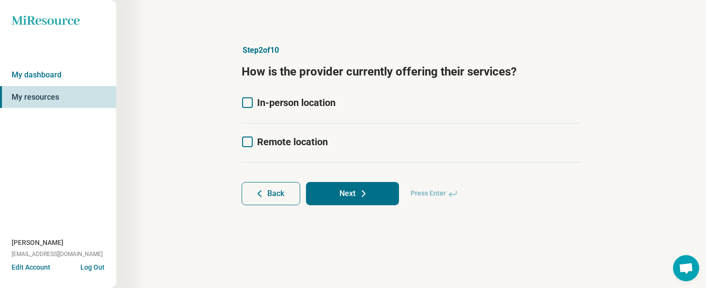
click at [268, 100] on span "In-person location" at bounding box center [296, 103] width 78 height 12
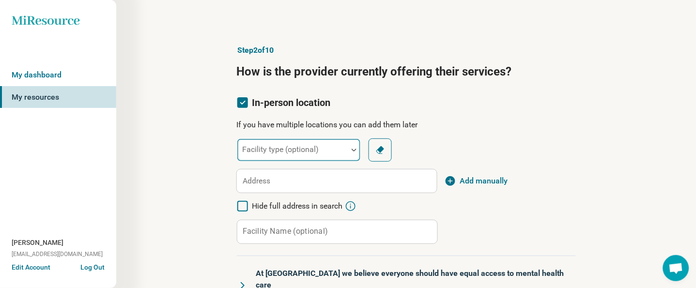
scroll to position [4, 0]
click at [265, 145] on label "Facility type (optional)" at bounding box center [281, 149] width 77 height 9
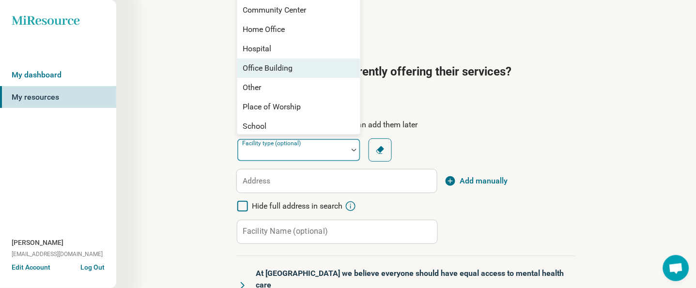
click at [264, 67] on div "Office Building" at bounding box center [268, 68] width 50 height 12
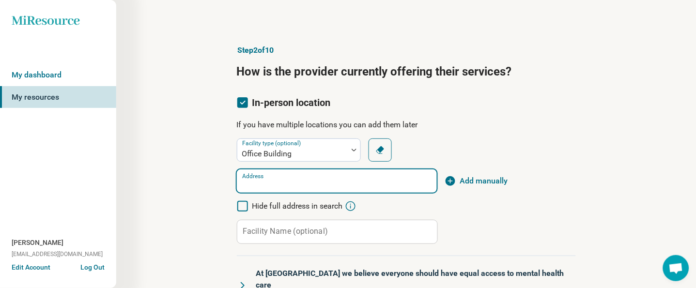
click at [278, 183] on input "Address" at bounding box center [337, 181] width 200 height 23
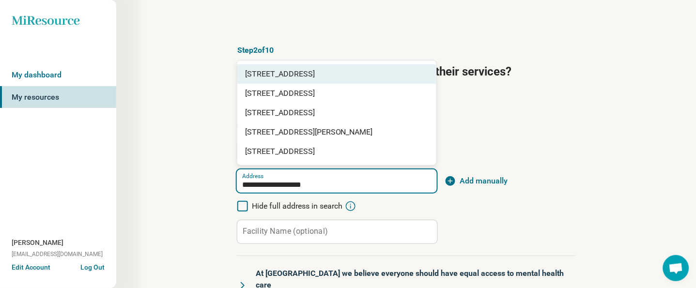
click at [309, 74] on span "[STREET_ADDRESS]" at bounding box center [338, 74] width 187 height 12
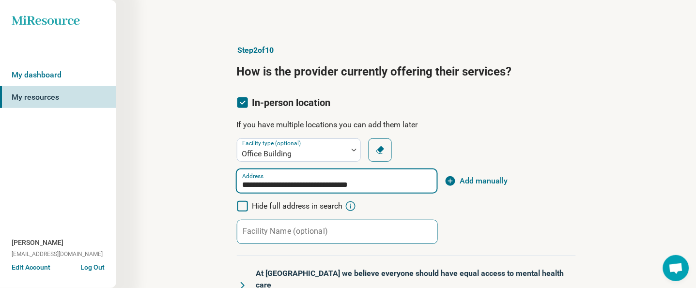
scroll to position [129, 0]
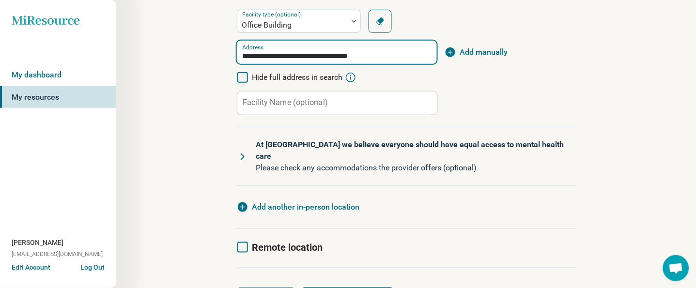
type input "**********"
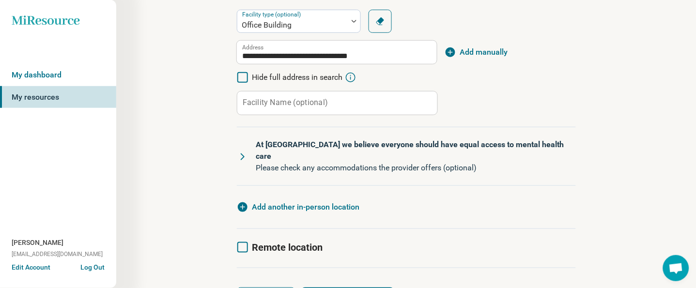
click at [243, 154] on icon at bounding box center [242, 157] width 3 height 6
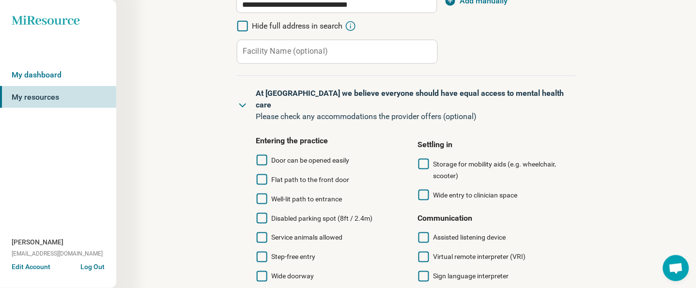
scroll to position [258, 0]
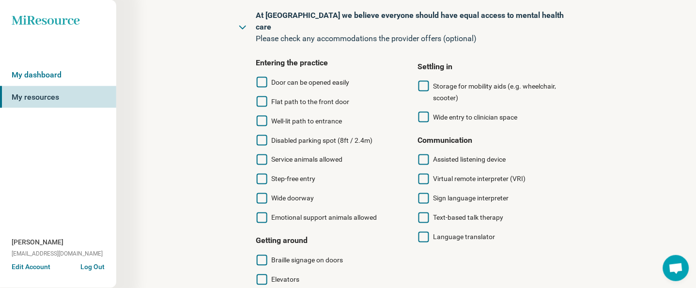
click at [312, 137] on span "Disabled parking spot (8ft / 2.4m)" at bounding box center [322, 141] width 101 height 8
click at [311, 156] on span "Service animals allowed" at bounding box center [307, 160] width 71 height 8
click at [302, 195] on span "Wide doorway" at bounding box center [293, 199] width 43 height 8
click at [320, 98] on span "Flat path to the front door" at bounding box center [311, 102] width 78 height 8
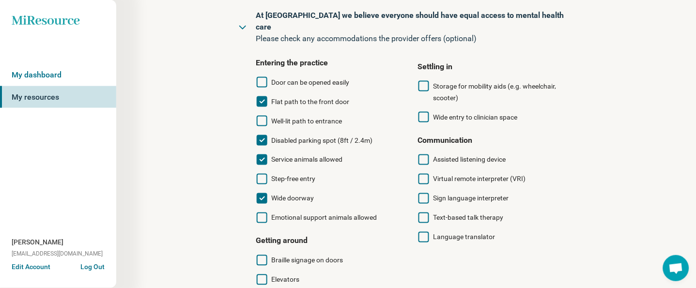
click at [326, 117] on span "Well-lit path to entrance" at bounding box center [307, 121] width 71 height 8
click at [320, 78] on span "Door can be opened easily" at bounding box center [311, 82] width 78 height 8
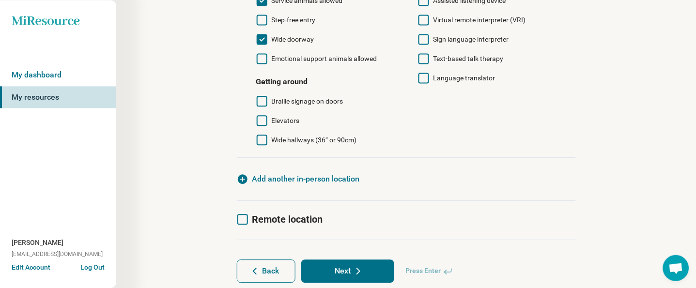
scroll to position [435, 0]
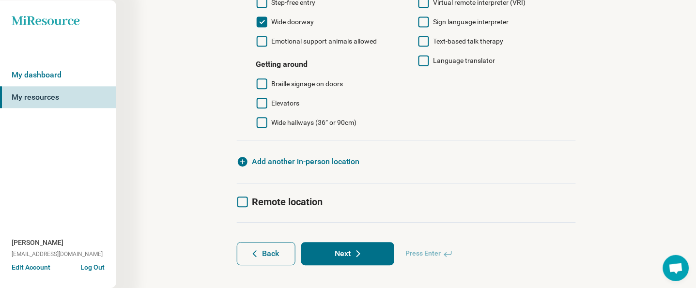
click at [361, 248] on icon at bounding box center [359, 254] width 12 height 12
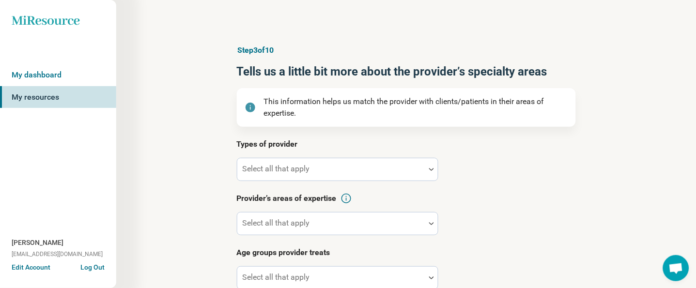
scroll to position [145, 0]
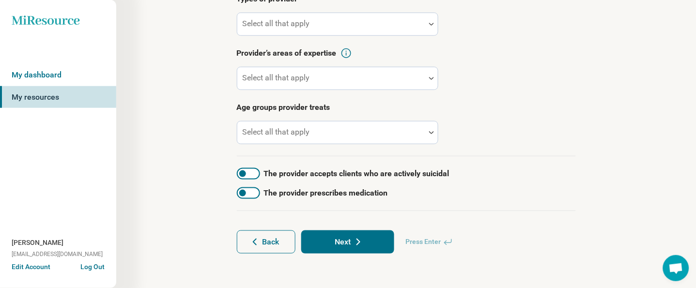
click at [280, 244] on button "Back" at bounding box center [266, 242] width 59 height 23
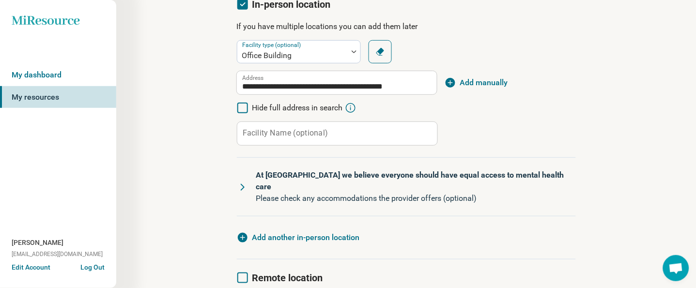
scroll to position [174, 0]
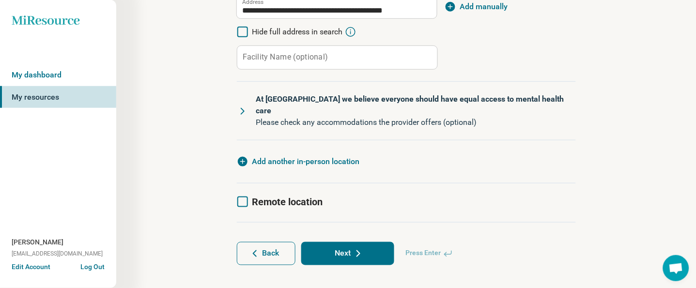
click at [249, 198] on div "Remote location" at bounding box center [406, 203] width 339 height 39
click at [248, 184] on div "Remote location" at bounding box center [406, 203] width 339 height 39
click at [235, 197] on article "**********" at bounding box center [406, 68] width 370 height 434
click at [242, 197] on icon at bounding box center [242, 202] width 11 height 11
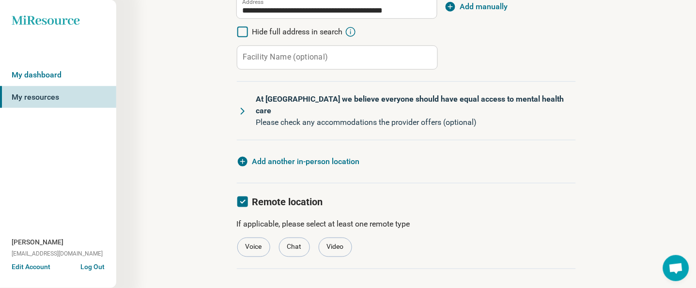
scroll to position [4, 0]
click at [338, 240] on div "Video" at bounding box center [335, 247] width 33 height 19
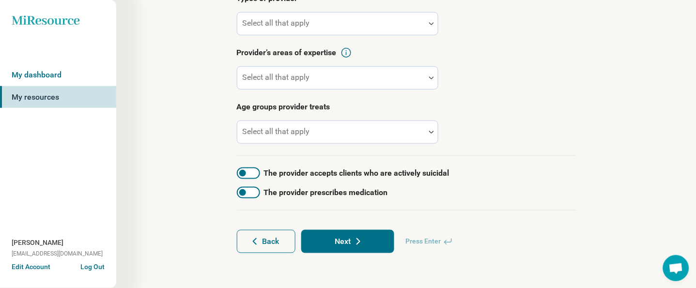
scroll to position [0, 0]
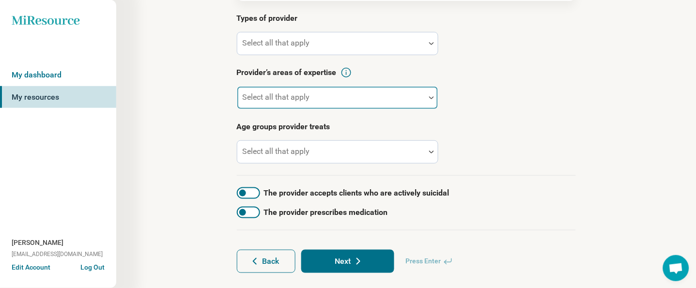
scroll to position [129, 0]
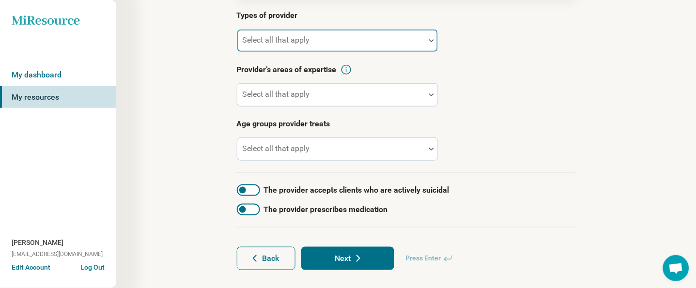
click at [320, 46] on div at bounding box center [331, 45] width 180 height 14
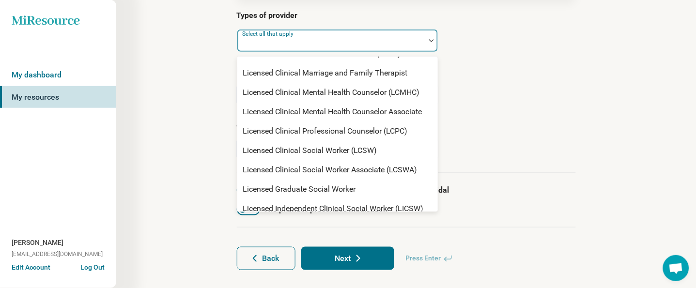
scroll to position [452, 0]
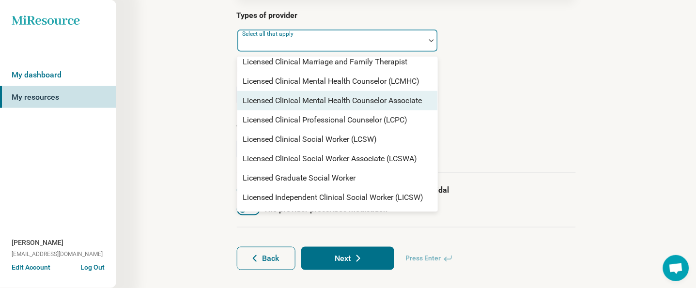
click at [339, 99] on div "Licensed Clinical Mental Health Counselor Associate" at bounding box center [332, 101] width 179 height 12
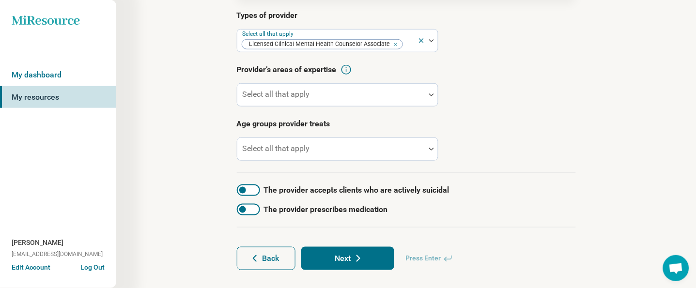
click at [550, 112] on div "Types of provider Select all that apply Licensed Clinical Mental Health Counsel…" at bounding box center [406, 91] width 339 height 163
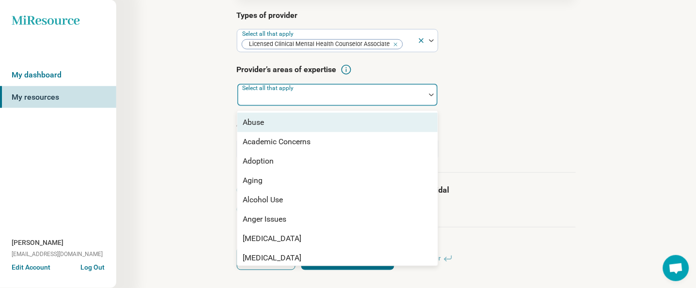
click at [297, 90] on div "Select all that apply" at bounding box center [338, 94] width 202 height 23
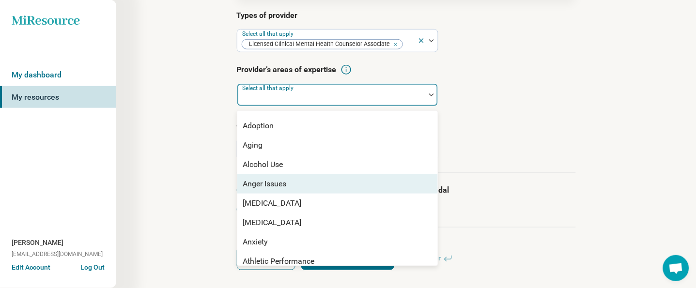
scroll to position [64, 0]
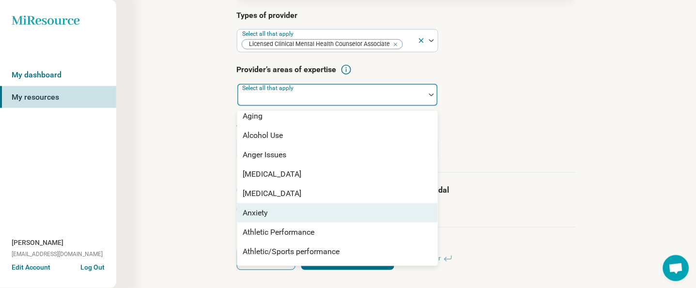
click at [269, 210] on div "Anxiety" at bounding box center [337, 212] width 201 height 19
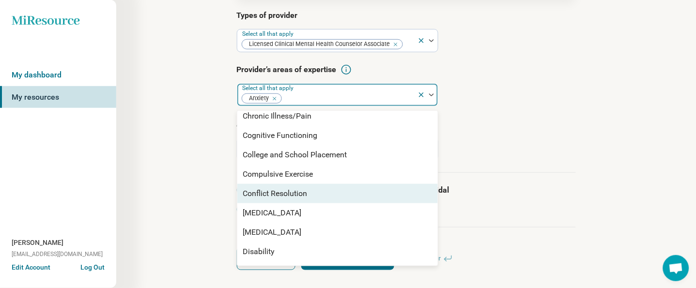
scroll to position [516, 0]
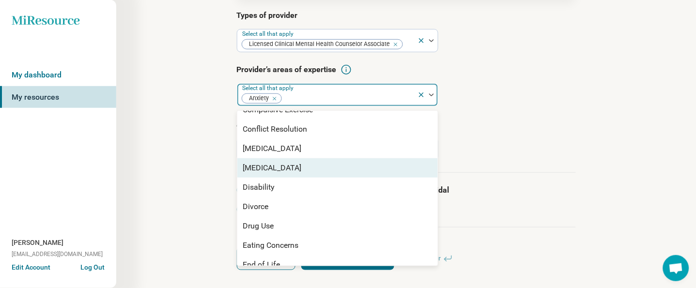
click at [270, 165] on div "[MEDICAL_DATA]" at bounding box center [272, 168] width 59 height 12
click at [173, 155] on div "Step 3 of 10 Tells us a little bit more about the provider’s specialty areas Th…" at bounding box center [406, 92] width 487 height 393
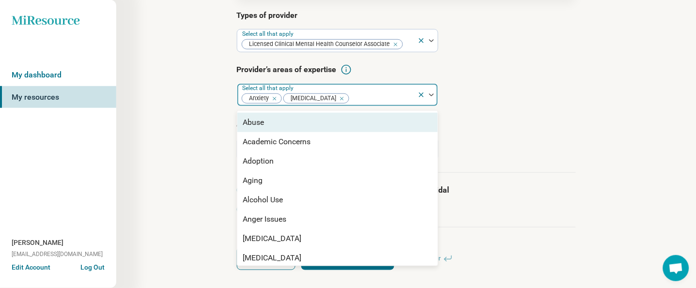
click at [354, 95] on div at bounding box center [381, 99] width 63 height 14
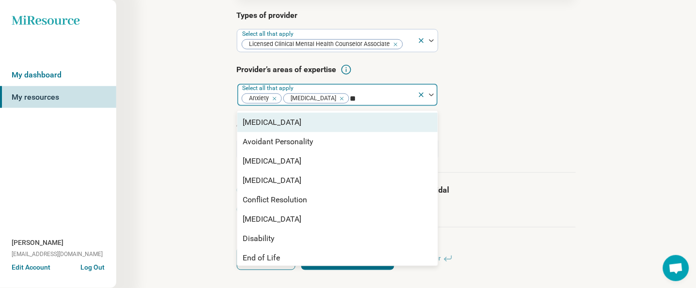
type input "***"
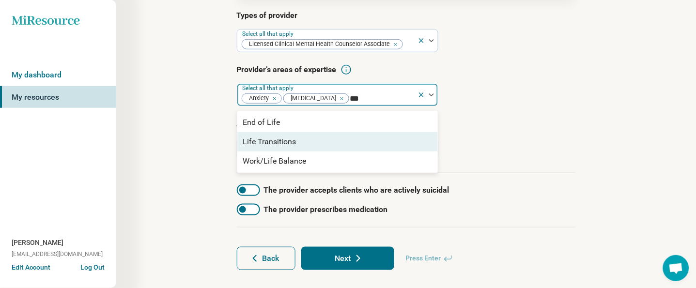
click at [311, 144] on div "Life Transitions" at bounding box center [337, 141] width 201 height 19
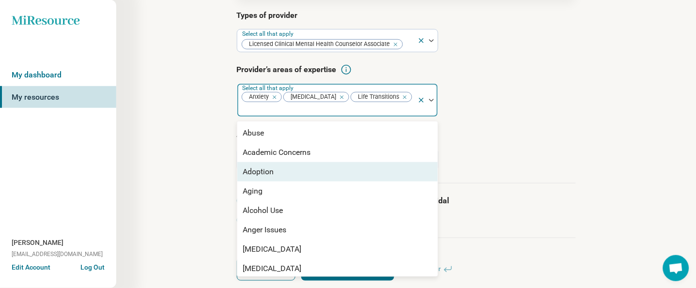
click at [174, 186] on div "Step 3 of 10 Tells us a little bit more about the provider’s specialty areas Th…" at bounding box center [406, 98] width 487 height 404
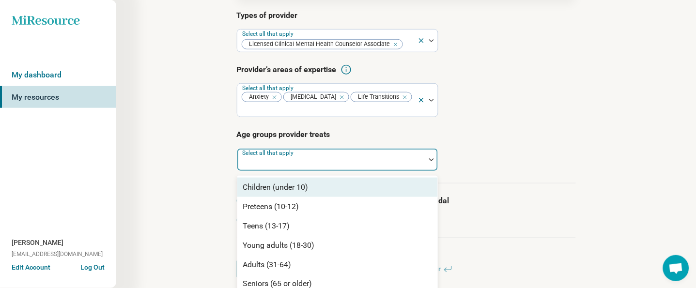
click at [306, 148] on div "Select all that apply" at bounding box center [338, 159] width 202 height 23
click at [286, 182] on div "Children (under 10)" at bounding box center [275, 188] width 65 height 12
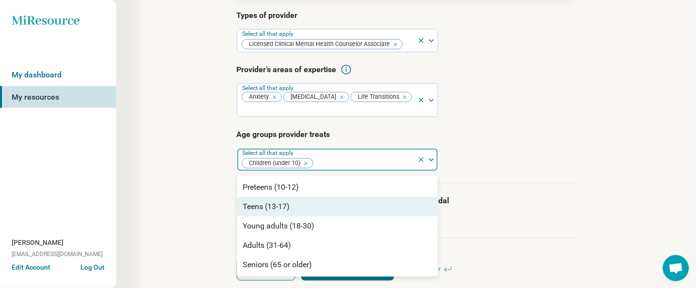
click at [283, 182] on div "Preteens (10-12)" at bounding box center [271, 188] width 56 height 12
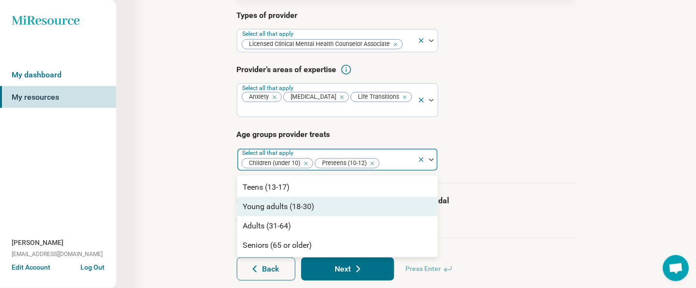
click at [281, 201] on div "Young adults (18-30)" at bounding box center [279, 207] width 72 height 12
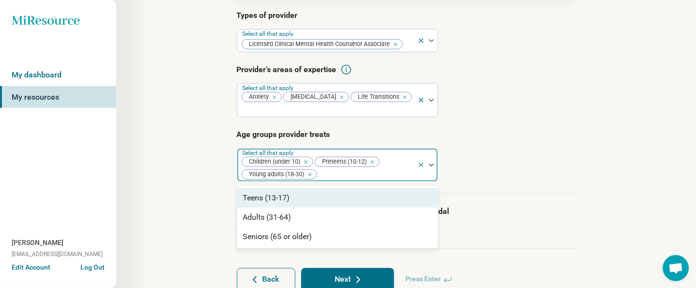
drag, startPoint x: 275, startPoint y: 186, endPoint x: 276, endPoint y: 196, distance: 9.7
click at [275, 192] on div "Teens (13-17)" at bounding box center [266, 198] width 47 height 12
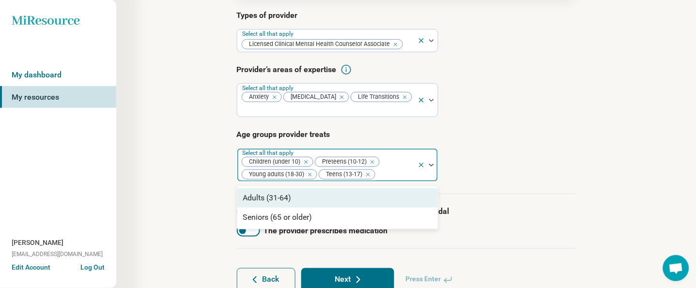
click at [277, 192] on div "Adults (31-64)" at bounding box center [267, 198] width 48 height 12
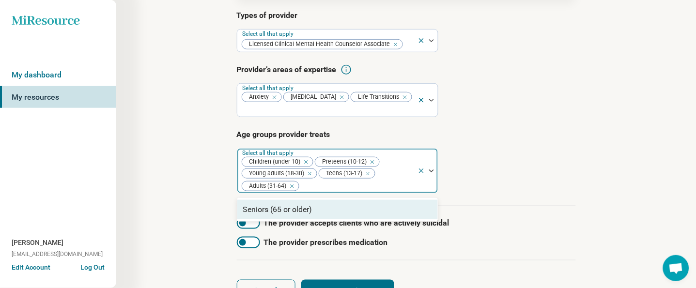
click at [268, 204] on div "Seniors (65 or older)" at bounding box center [277, 210] width 69 height 12
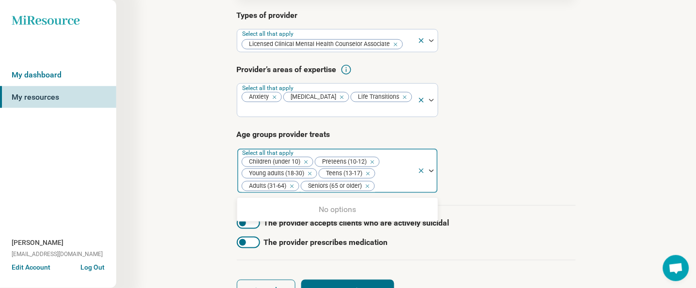
click at [187, 186] on div "Step 3 of 10 Tells us a little bit more about the provider’s specialty areas Th…" at bounding box center [406, 109] width 487 height 426
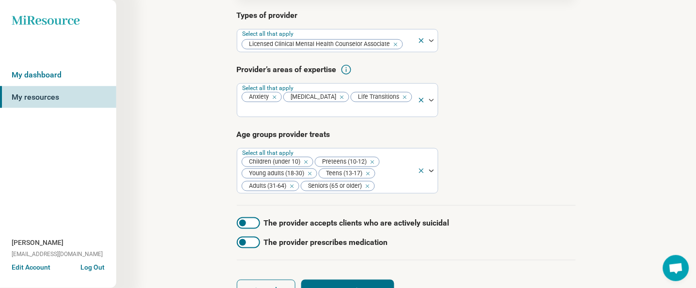
scroll to position [168, 0]
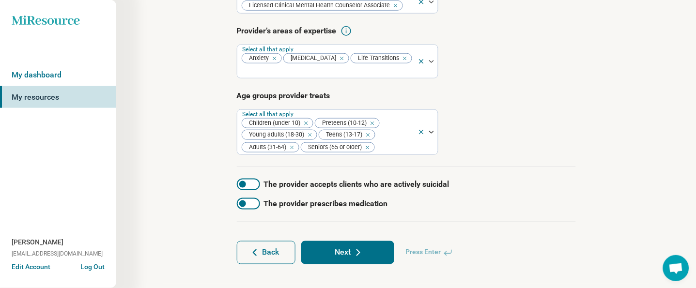
click at [327, 241] on button "Next" at bounding box center [347, 252] width 93 height 23
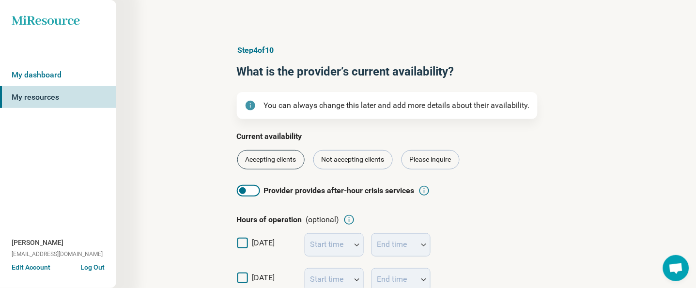
click at [267, 167] on div "Accepting clients" at bounding box center [270, 159] width 67 height 19
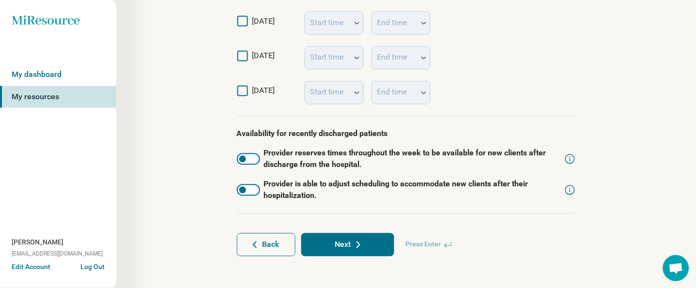
scroll to position [365, 0]
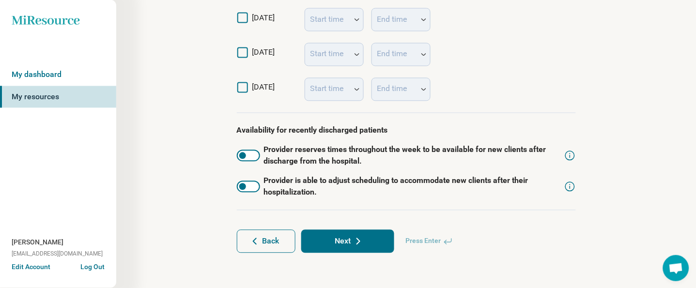
click at [354, 235] on button "Next" at bounding box center [347, 241] width 93 height 23
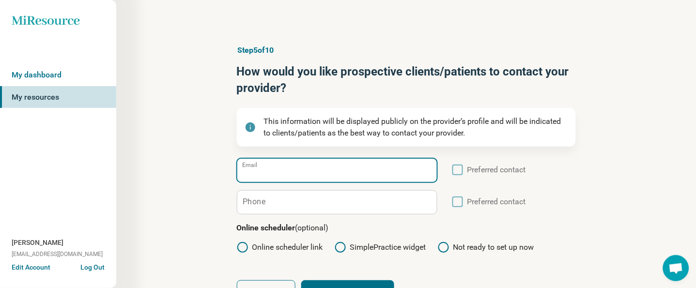
click at [268, 176] on input "Email" at bounding box center [337, 170] width 200 height 23
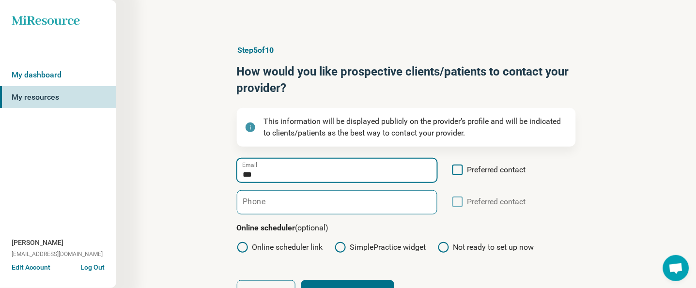
type input "**********"
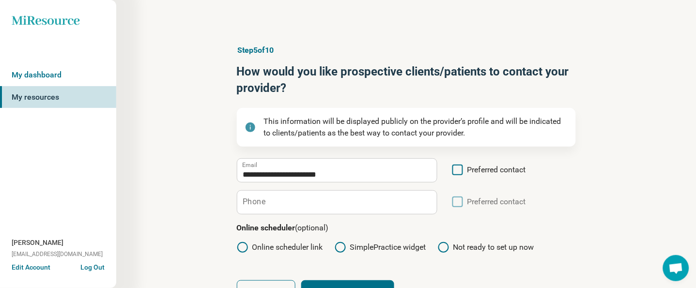
click at [466, 173] on label "Preferred contact" at bounding box center [489, 173] width 74 height 18
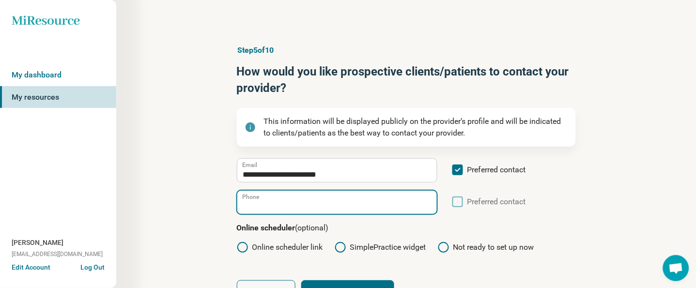
click at [346, 212] on input "Phone" at bounding box center [337, 202] width 200 height 23
type input "**********"
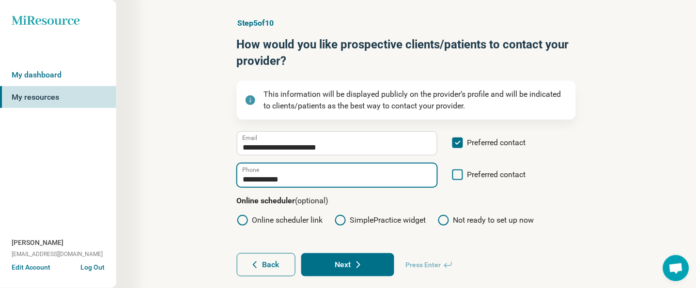
scroll to position [50, 0]
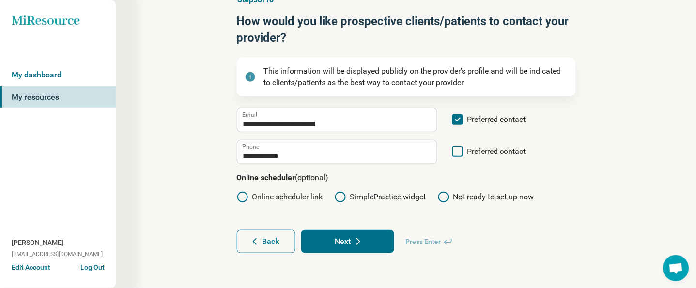
click at [280, 202] on label "Online scheduler link" at bounding box center [280, 197] width 86 height 12
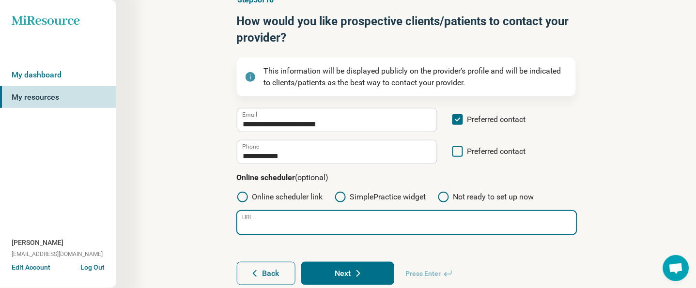
click at [353, 219] on input "URL" at bounding box center [406, 222] width 339 height 23
type input "**********"
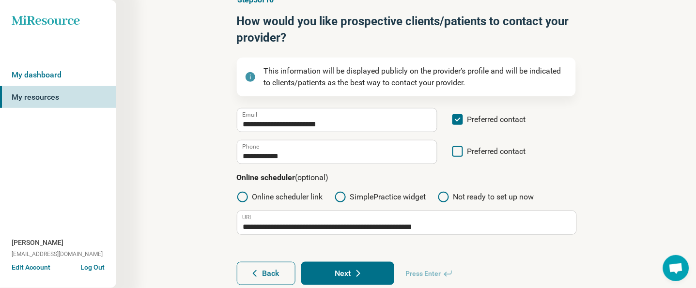
drag, startPoint x: 329, startPoint y: 276, endPoint x: 335, endPoint y: 276, distance: 5.8
click at [330, 276] on button "Next" at bounding box center [347, 273] width 93 height 23
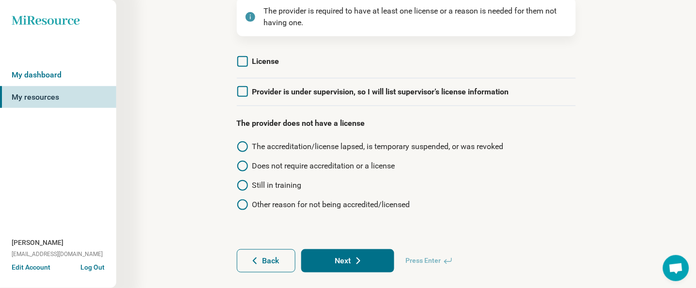
scroll to position [120, 0]
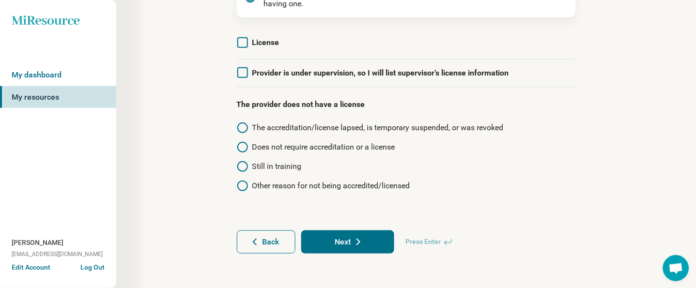
click at [246, 70] on icon at bounding box center [242, 72] width 11 height 11
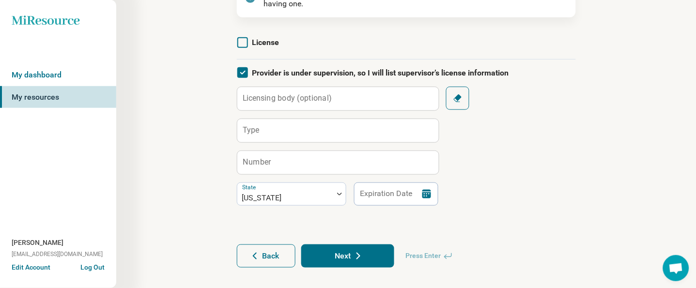
scroll to position [4, 0]
click at [280, 101] on label "Licensing body (optional)" at bounding box center [287, 98] width 89 height 8
click at [280, 101] on input "Licensing body (optional)" at bounding box center [338, 98] width 202 height 23
click at [190, 108] on div "Step 6 of 10 Add license information The provider is required to have at least …" at bounding box center [406, 96] width 487 height 382
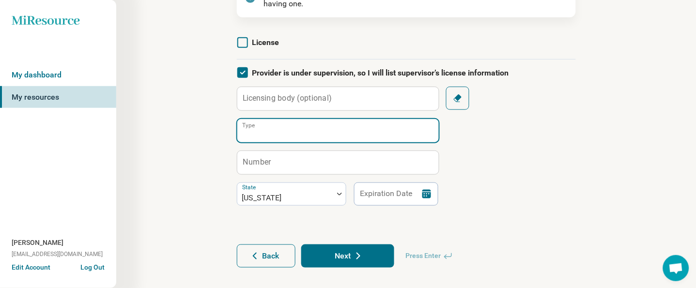
click at [265, 129] on input "Type" at bounding box center [338, 130] width 202 height 23
type input "****"
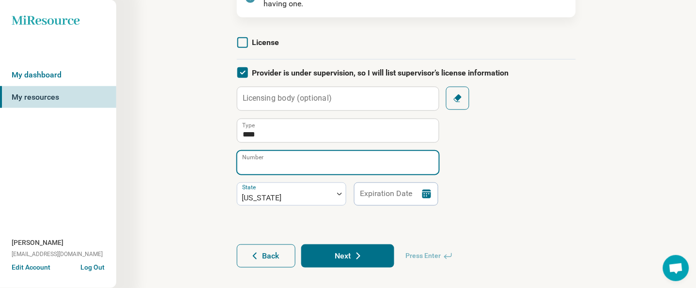
click at [278, 164] on input "Number" at bounding box center [338, 162] width 202 height 23
type input "*******"
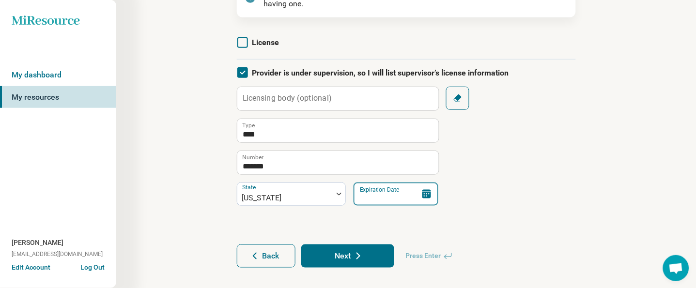
click at [398, 189] on input "Expiration Date" at bounding box center [396, 194] width 85 height 23
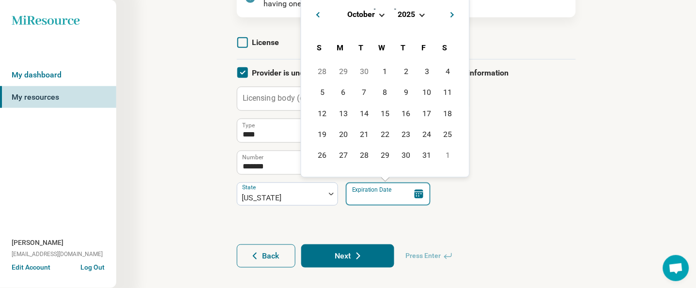
type input "**********"
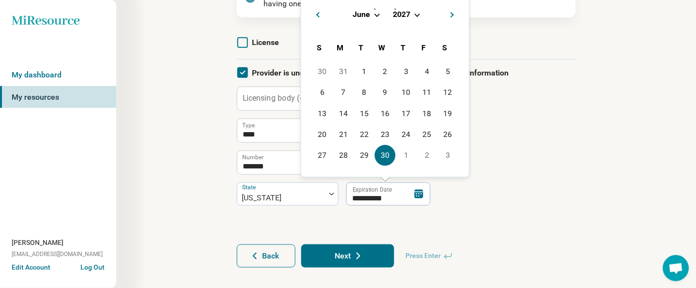
click at [345, 256] on button "Next" at bounding box center [347, 256] width 93 height 23
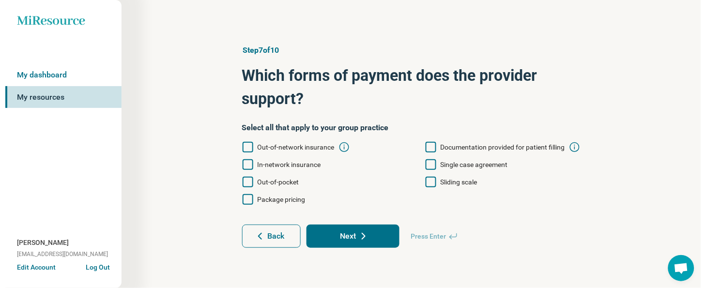
scroll to position [0, 0]
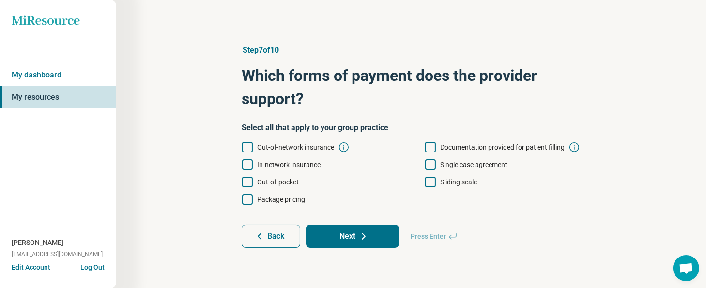
click at [287, 145] on span "Out-of-network insurance" at bounding box center [295, 147] width 77 height 8
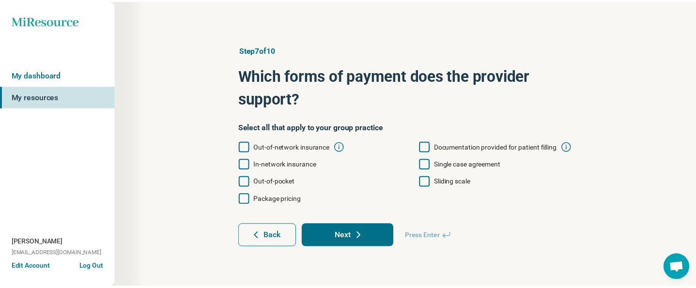
scroll to position [4, 0]
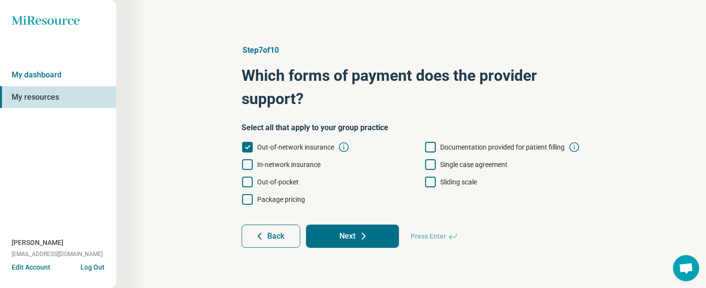
click at [275, 167] on span "In-network insurance" at bounding box center [288, 165] width 63 height 8
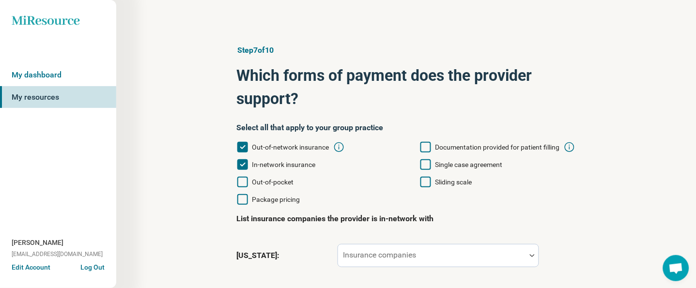
click at [429, 166] on icon at bounding box center [425, 164] width 11 height 11
click at [428, 182] on icon at bounding box center [425, 182] width 11 height 11
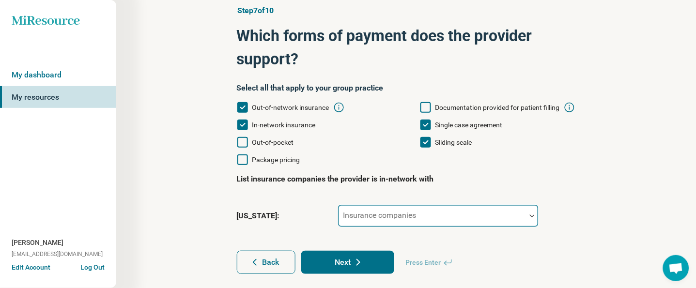
scroll to position [60, 0]
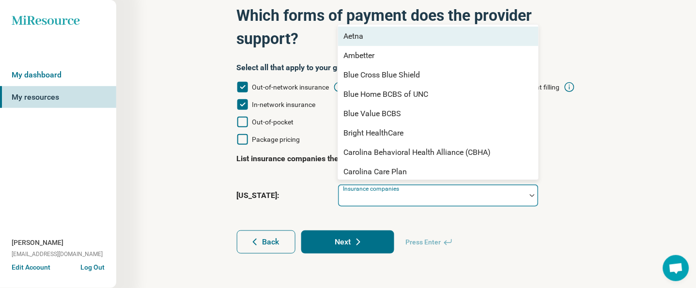
click at [397, 192] on div "Insurance companies" at bounding box center [439, 195] width 202 height 23
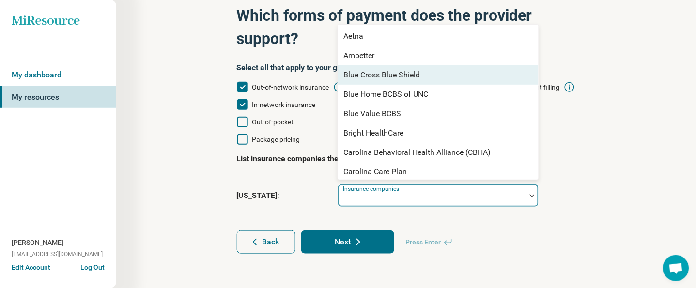
click at [388, 76] on div "Blue Cross Blue Shield" at bounding box center [382, 75] width 77 height 12
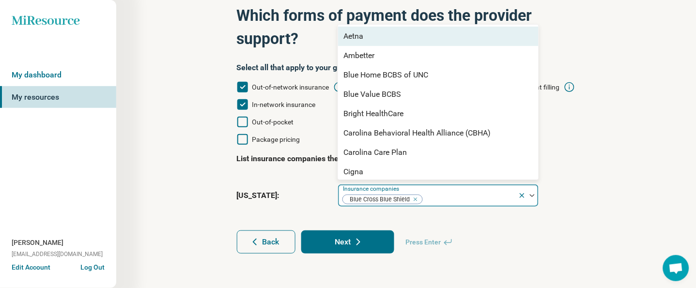
click at [365, 31] on div "Aetna" at bounding box center [438, 36] width 201 height 19
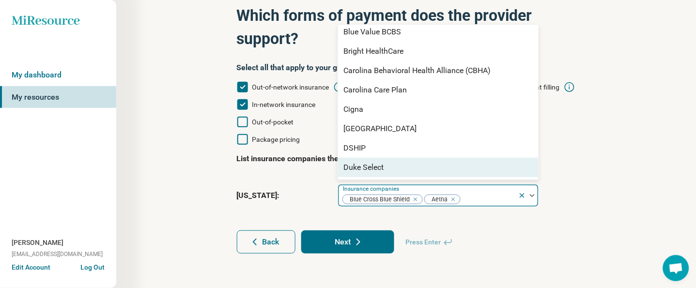
scroll to position [64, 0]
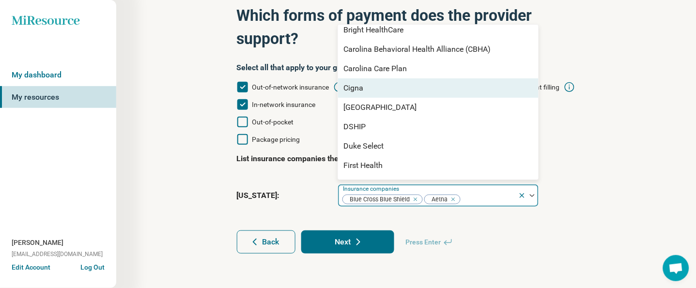
click at [372, 92] on div "Cigna" at bounding box center [438, 87] width 201 height 19
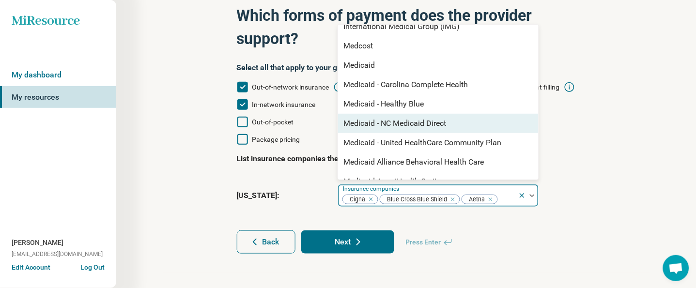
scroll to position [258, 0]
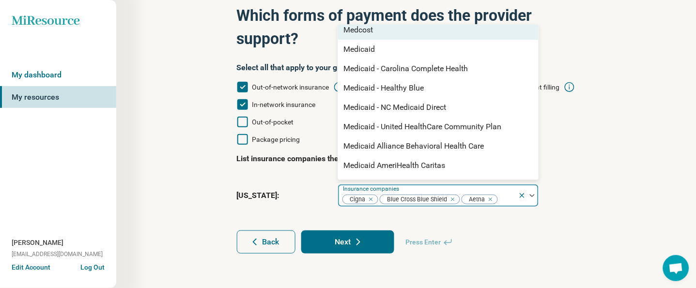
click at [373, 31] on div "Medcost" at bounding box center [359, 30] width 30 height 12
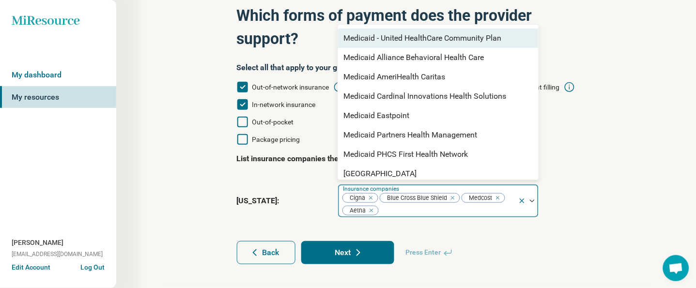
scroll to position [624, 0]
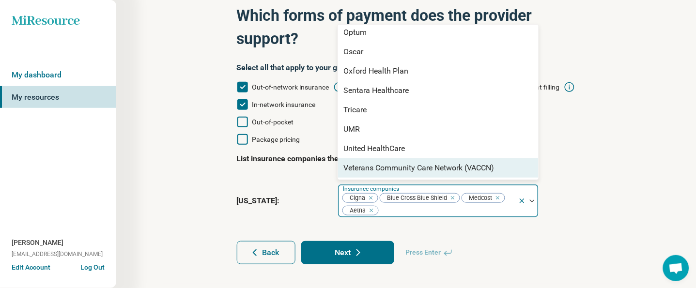
click at [353, 247] on icon at bounding box center [359, 253] width 12 height 12
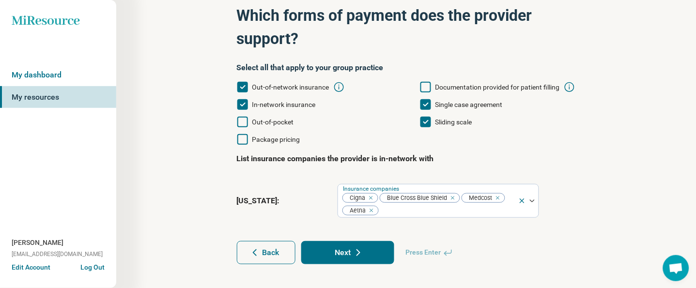
type textarea "*"
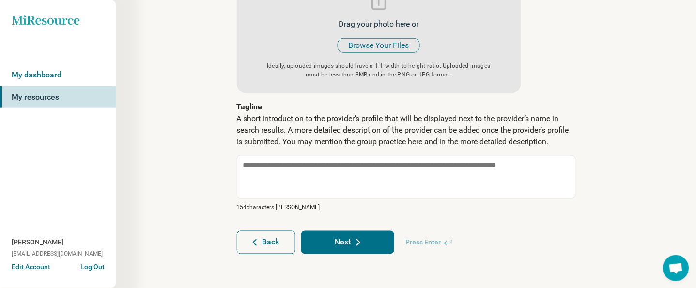
scroll to position [125, 0]
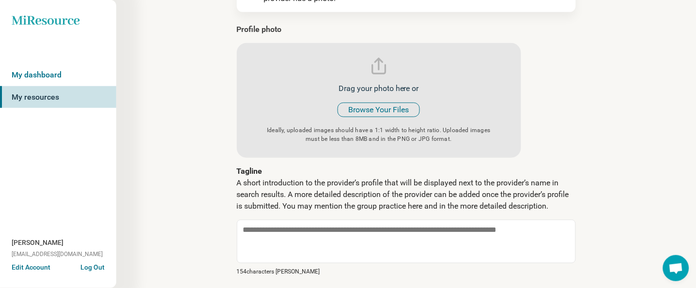
click at [382, 107] on input "file" at bounding box center [379, 91] width 284 height 134
type input "**********"
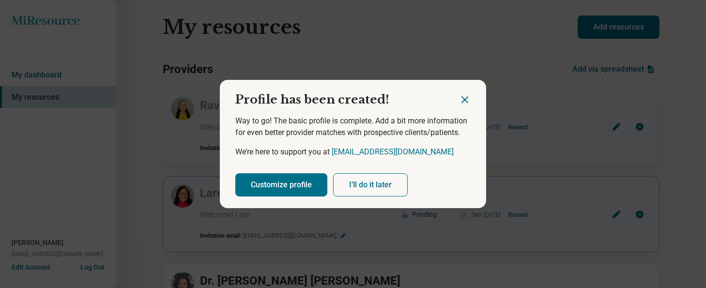
click at [357, 194] on button "I’ll do it later" at bounding box center [370, 184] width 75 height 23
